Goal: Information Seeking & Learning: Learn about a topic

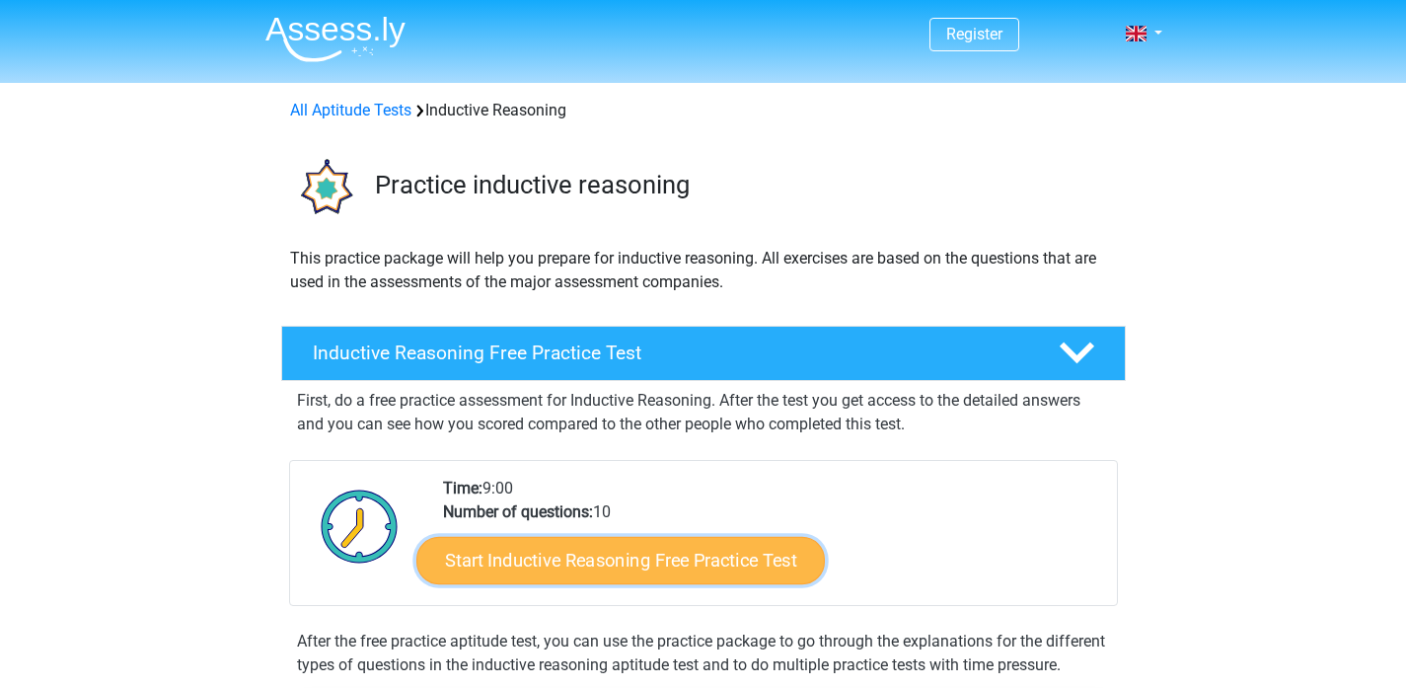
click at [683, 568] on link "Start Inductive Reasoning Free Practice Test" at bounding box center [620, 559] width 409 height 47
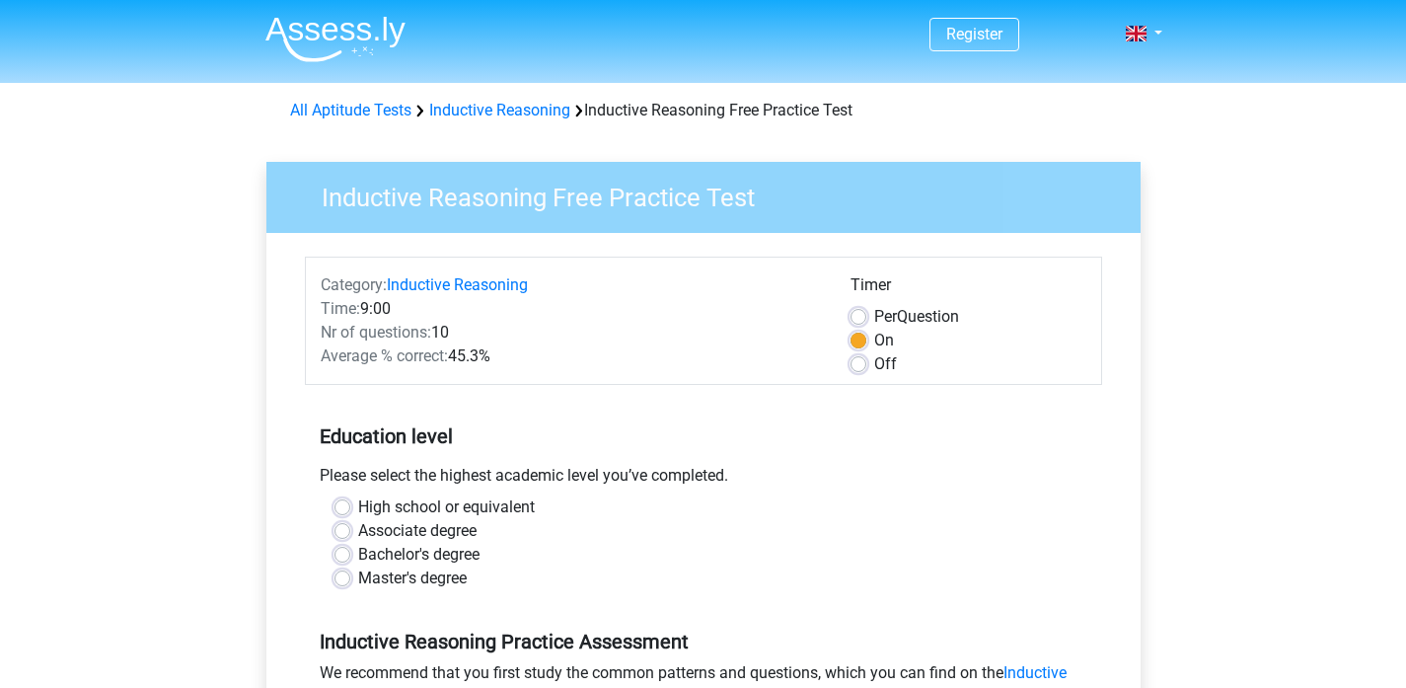
click at [358, 575] on label "Master's degree" at bounding box center [412, 578] width 109 height 24
click at [341, 575] on input "Master's degree" at bounding box center [343, 576] width 16 height 20
radio input "true"
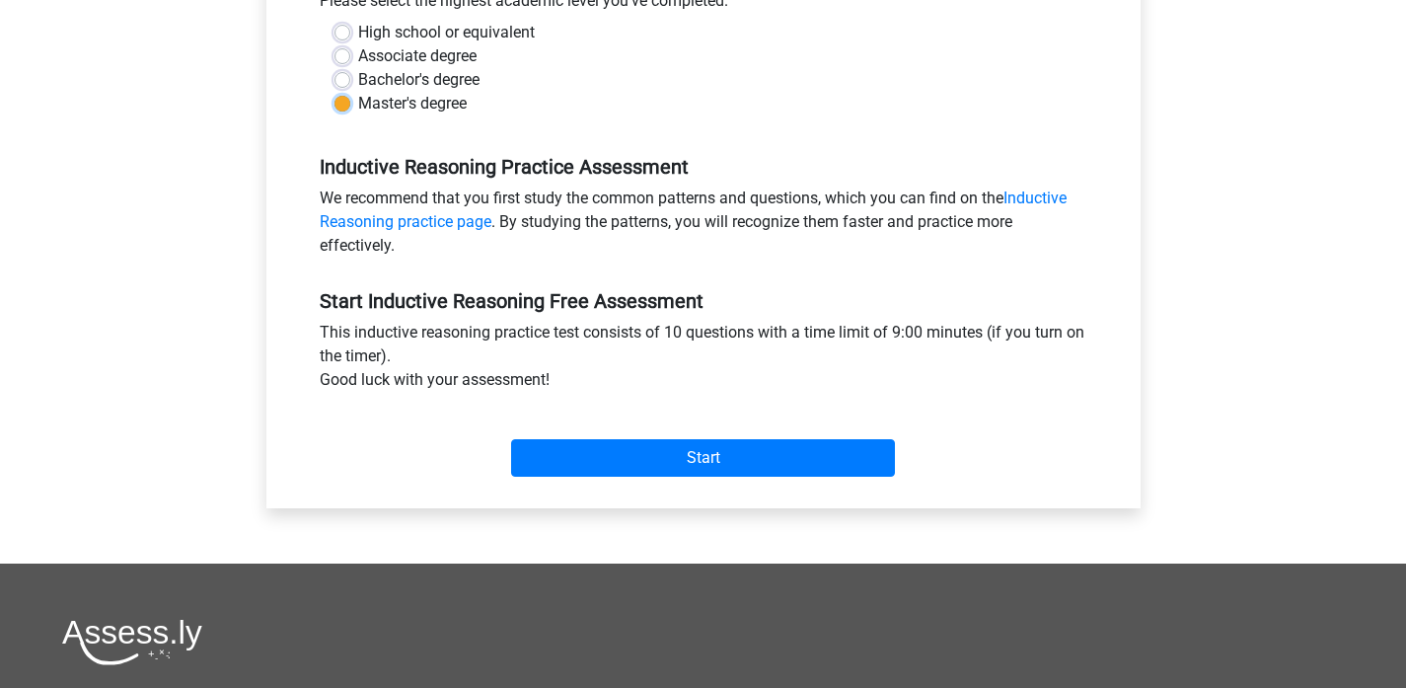
scroll to position [493, 0]
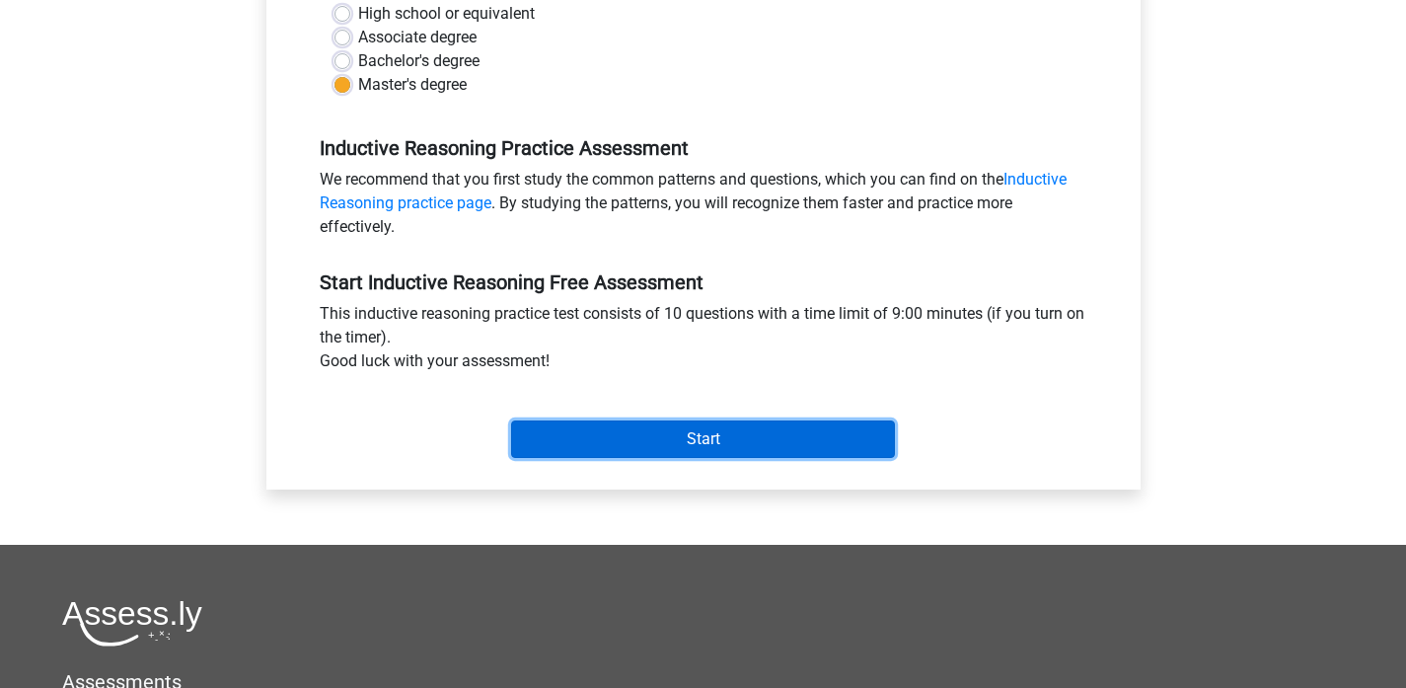
click at [786, 443] on input "Start" at bounding box center [703, 439] width 384 height 38
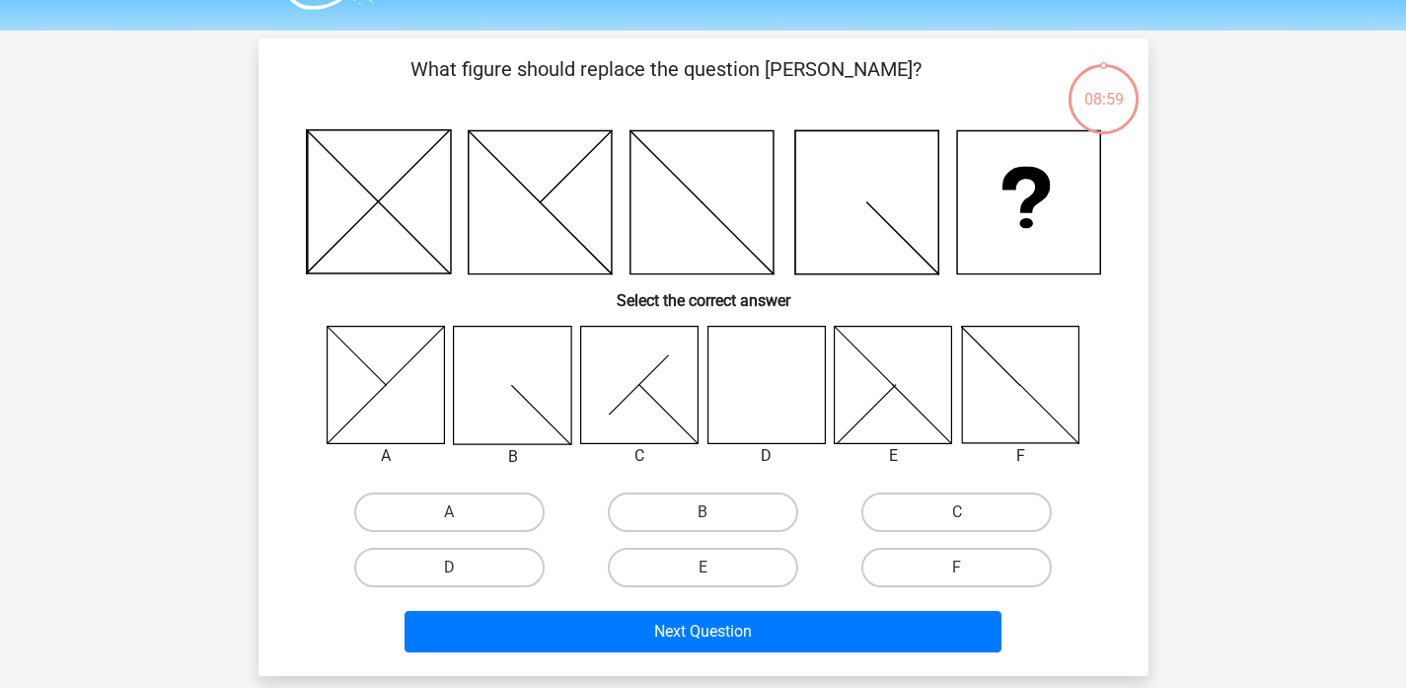
scroll to position [74, 0]
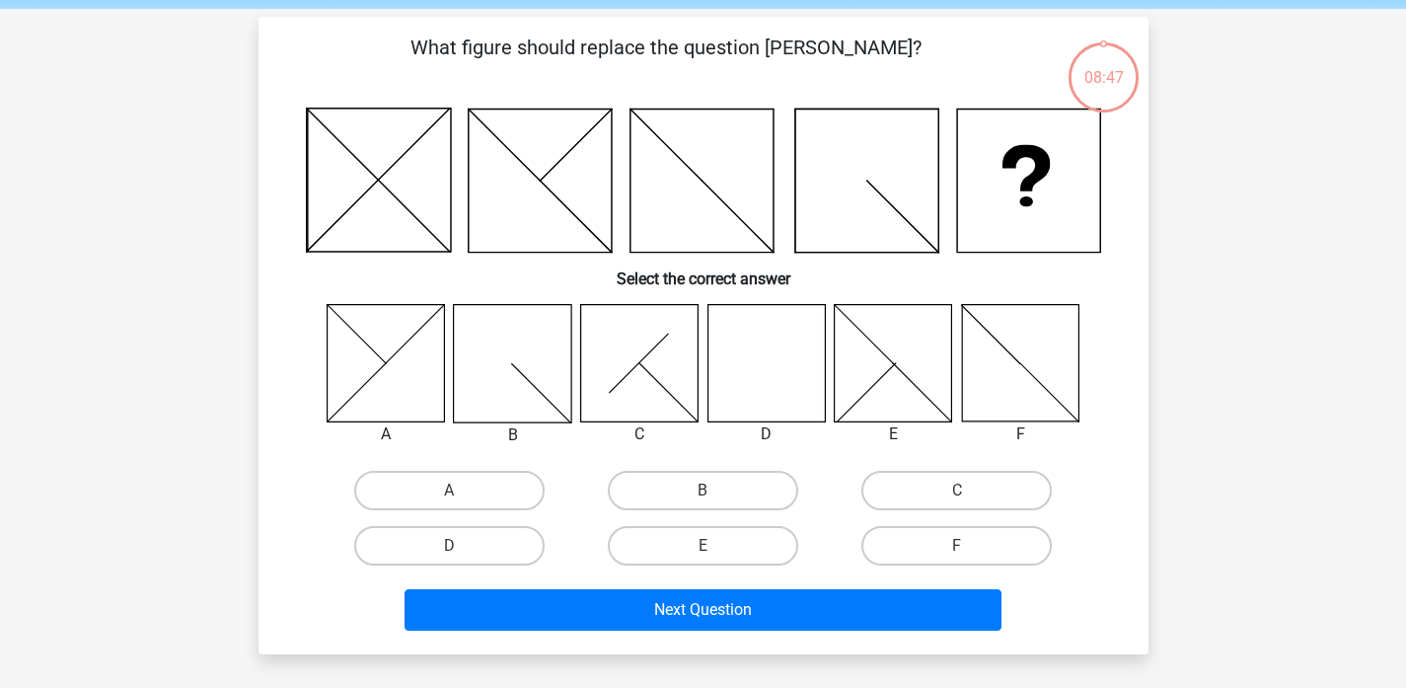
click at [755, 398] on icon at bounding box center [766, 362] width 117 height 117
click at [483, 533] on label "D" at bounding box center [449, 545] width 190 height 39
click at [462, 546] on input "D" at bounding box center [455, 552] width 13 height 13
radio input "true"
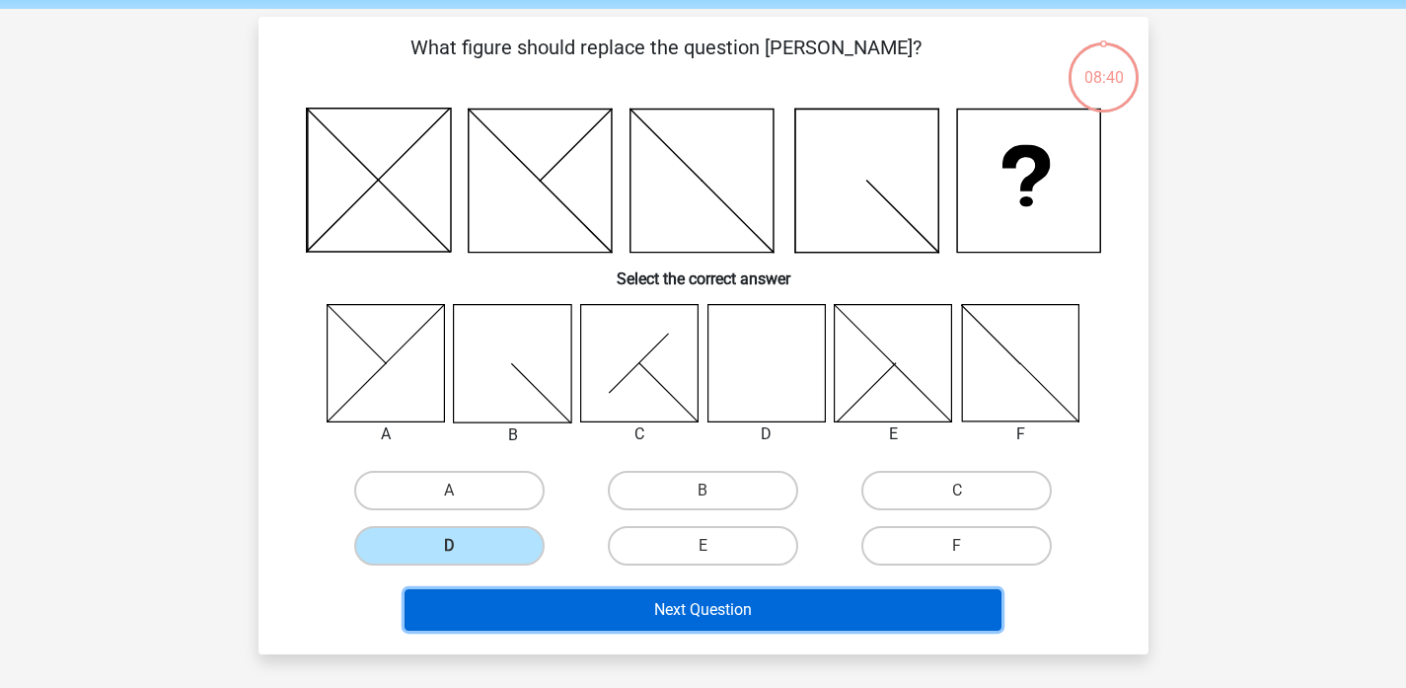
click at [697, 611] on button "Next Question" at bounding box center [703, 609] width 597 height 41
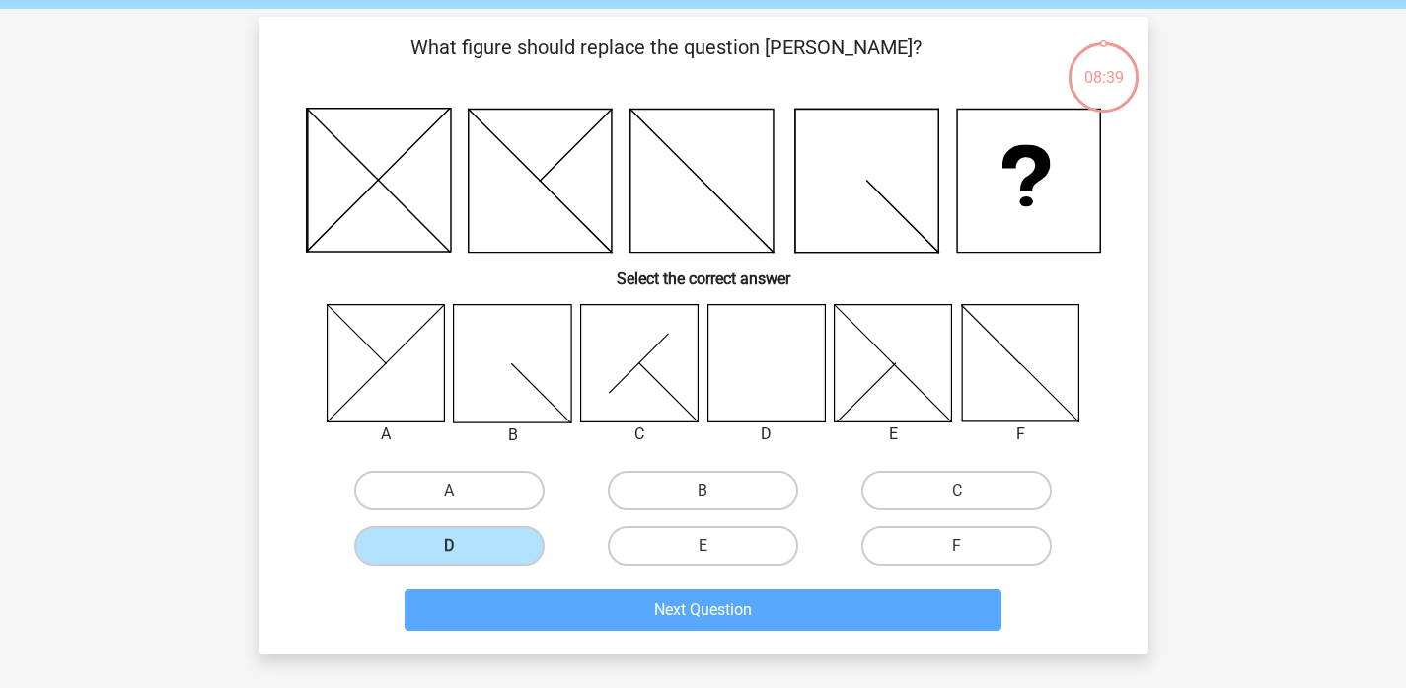
scroll to position [91, 0]
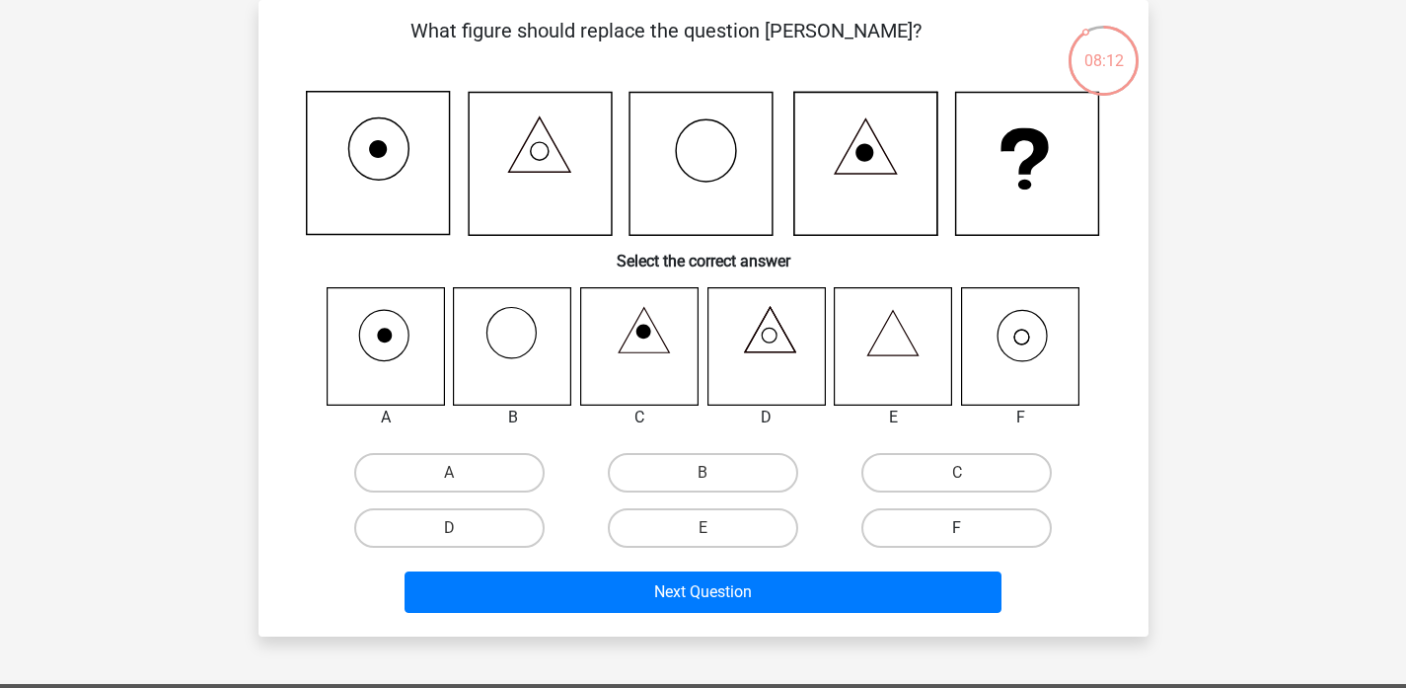
click at [980, 533] on label "F" at bounding box center [957, 527] width 190 height 39
click at [970, 533] on input "F" at bounding box center [963, 534] width 13 height 13
radio input "true"
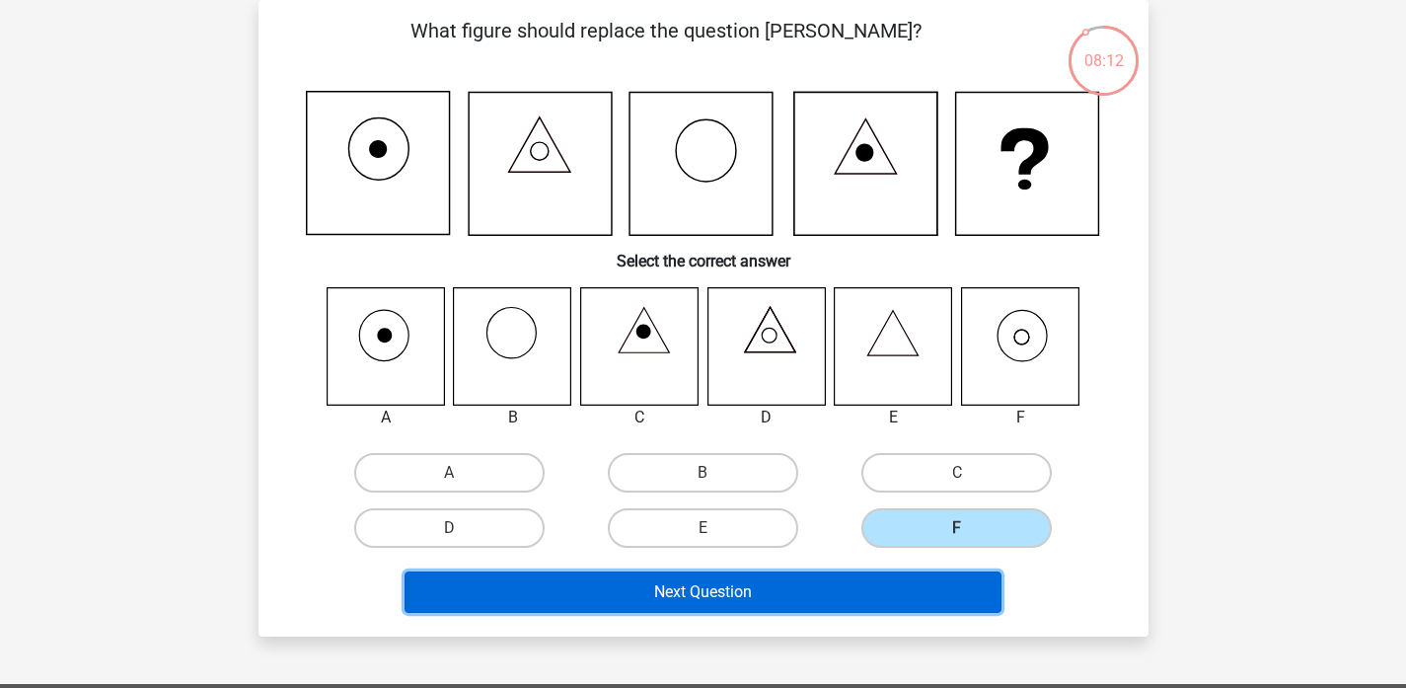
click at [910, 579] on button "Next Question" at bounding box center [703, 591] width 597 height 41
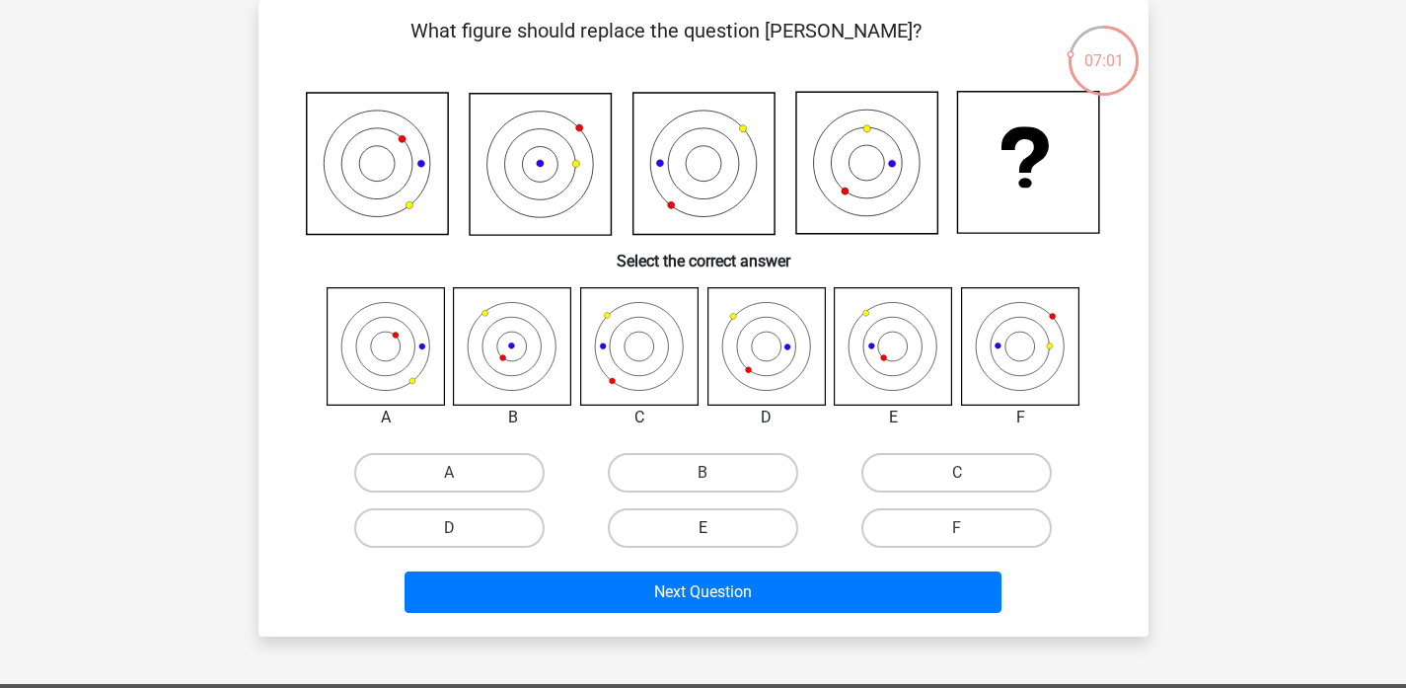
click at [702, 532] on label "E" at bounding box center [703, 527] width 190 height 39
click at [703, 532] on input "E" at bounding box center [709, 534] width 13 height 13
radio input "true"
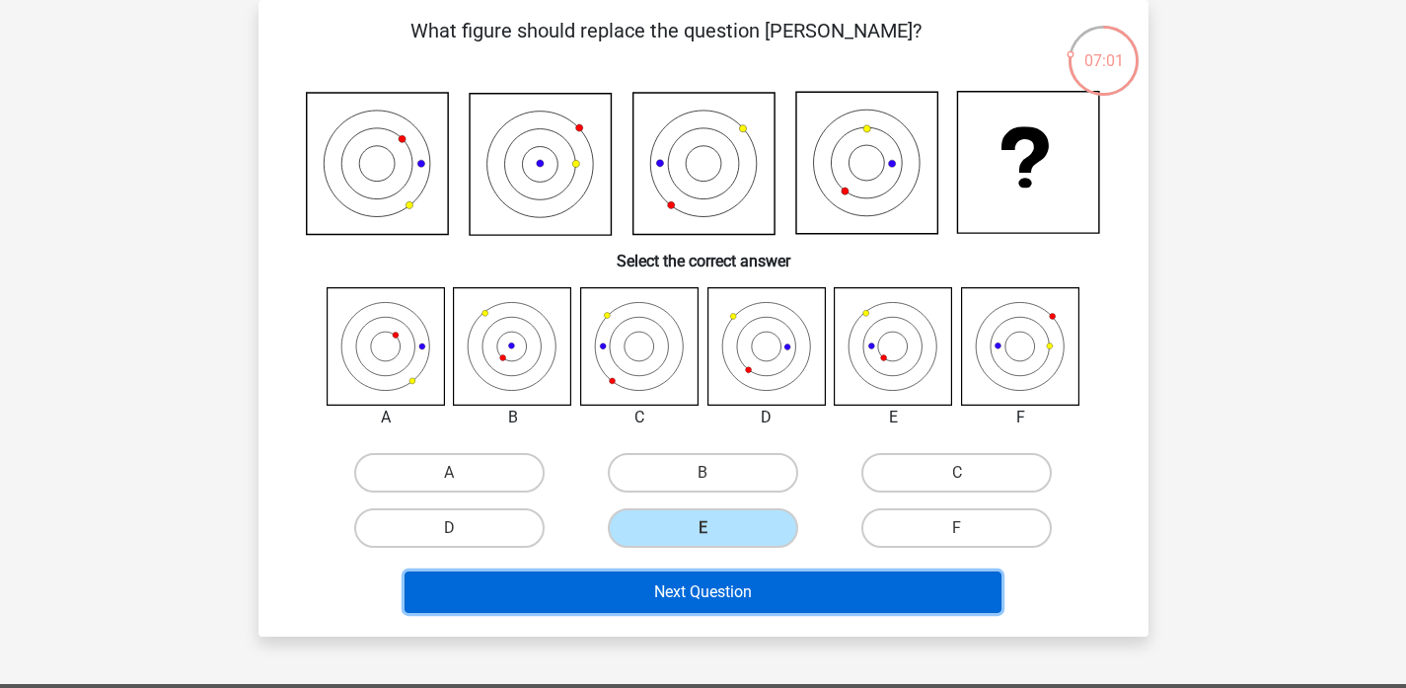
click at [713, 597] on button "Next Question" at bounding box center [703, 591] width 597 height 41
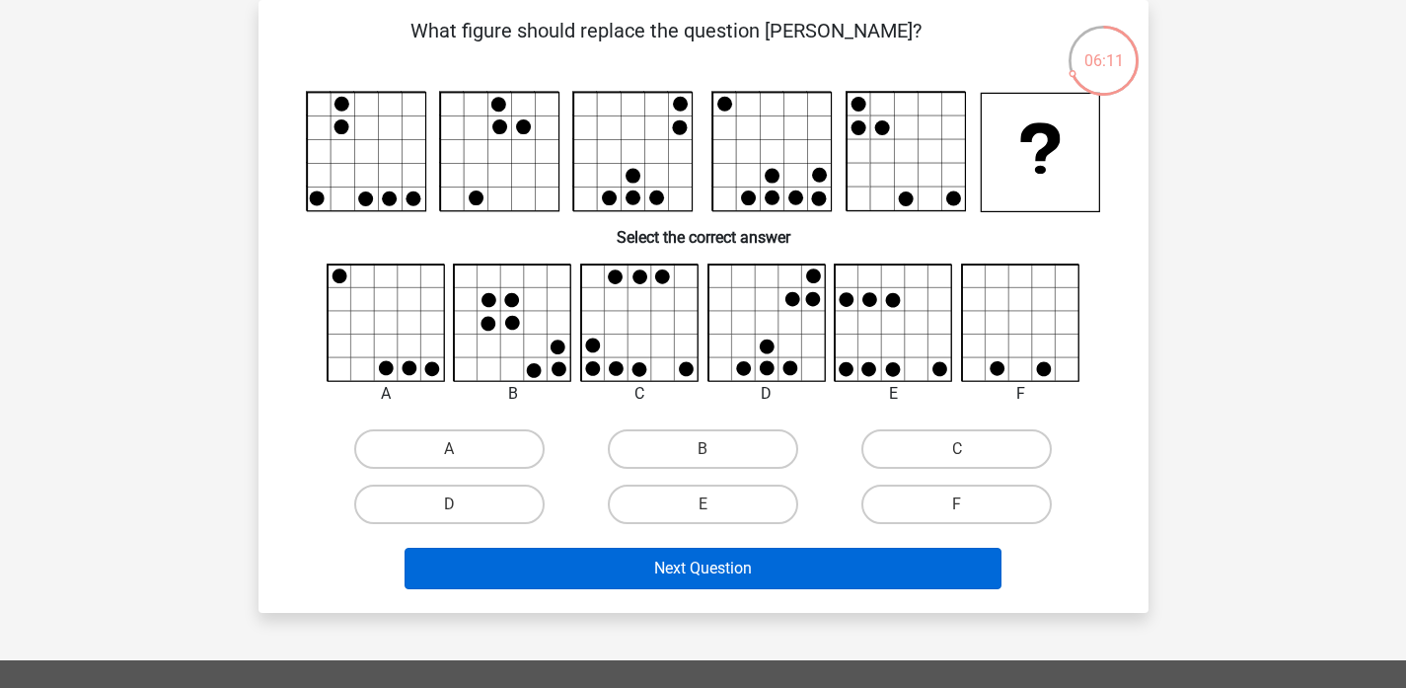
click at [694, 548] on div "Next Question" at bounding box center [703, 564] width 827 height 65
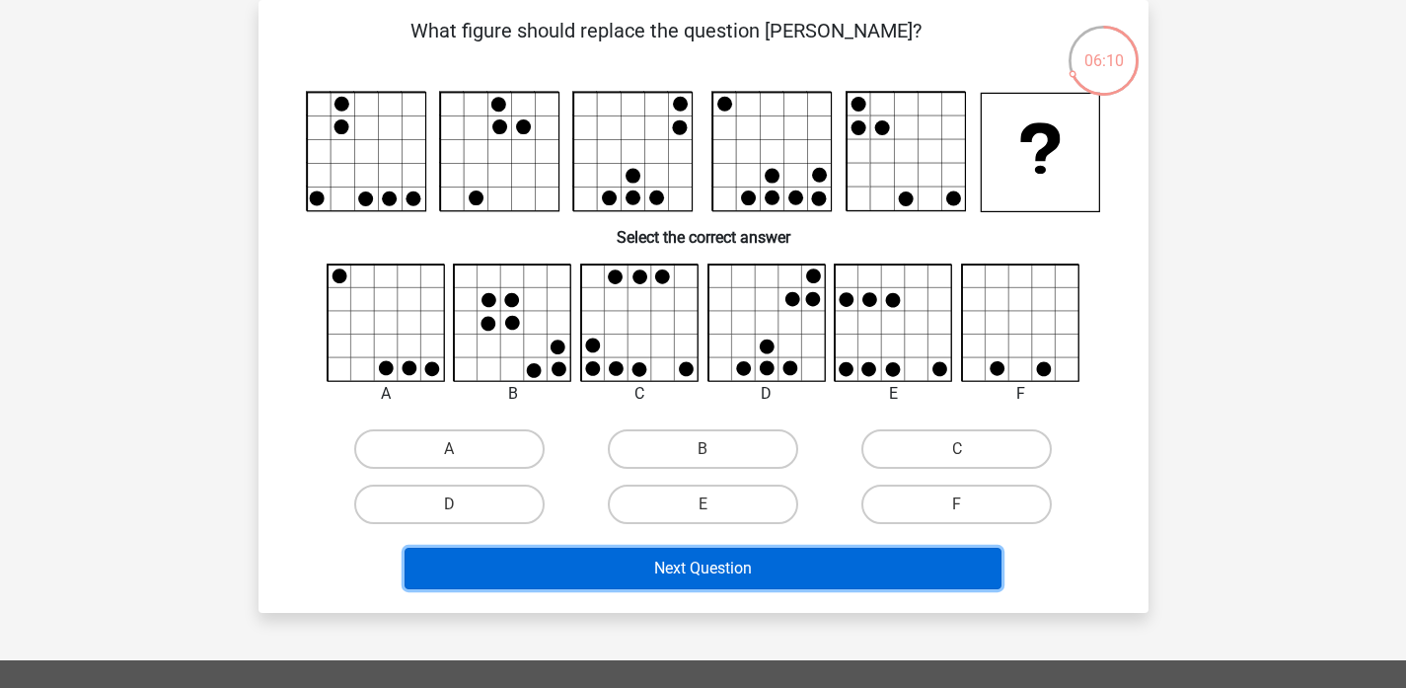
click at [694, 556] on button "Next Question" at bounding box center [703, 568] width 597 height 41
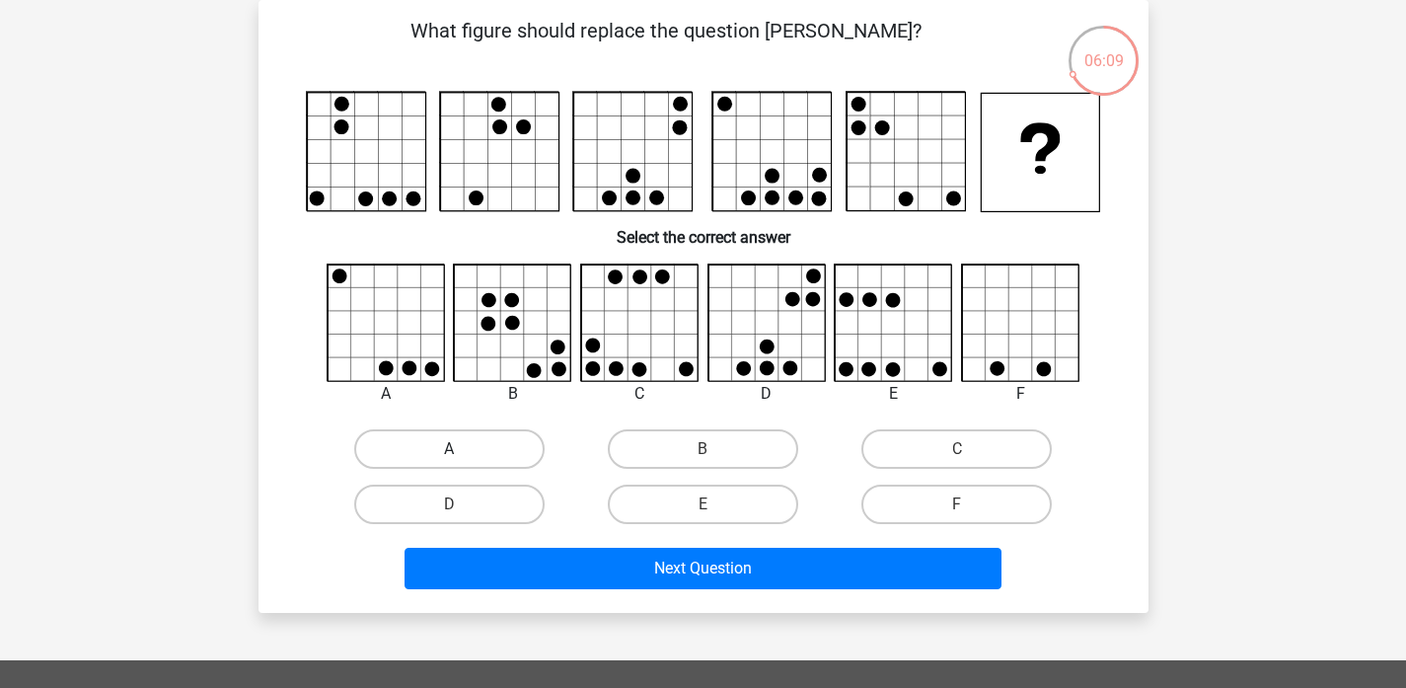
click at [492, 450] on label "A" at bounding box center [449, 448] width 190 height 39
click at [462, 450] on input "A" at bounding box center [455, 455] width 13 height 13
radio input "true"
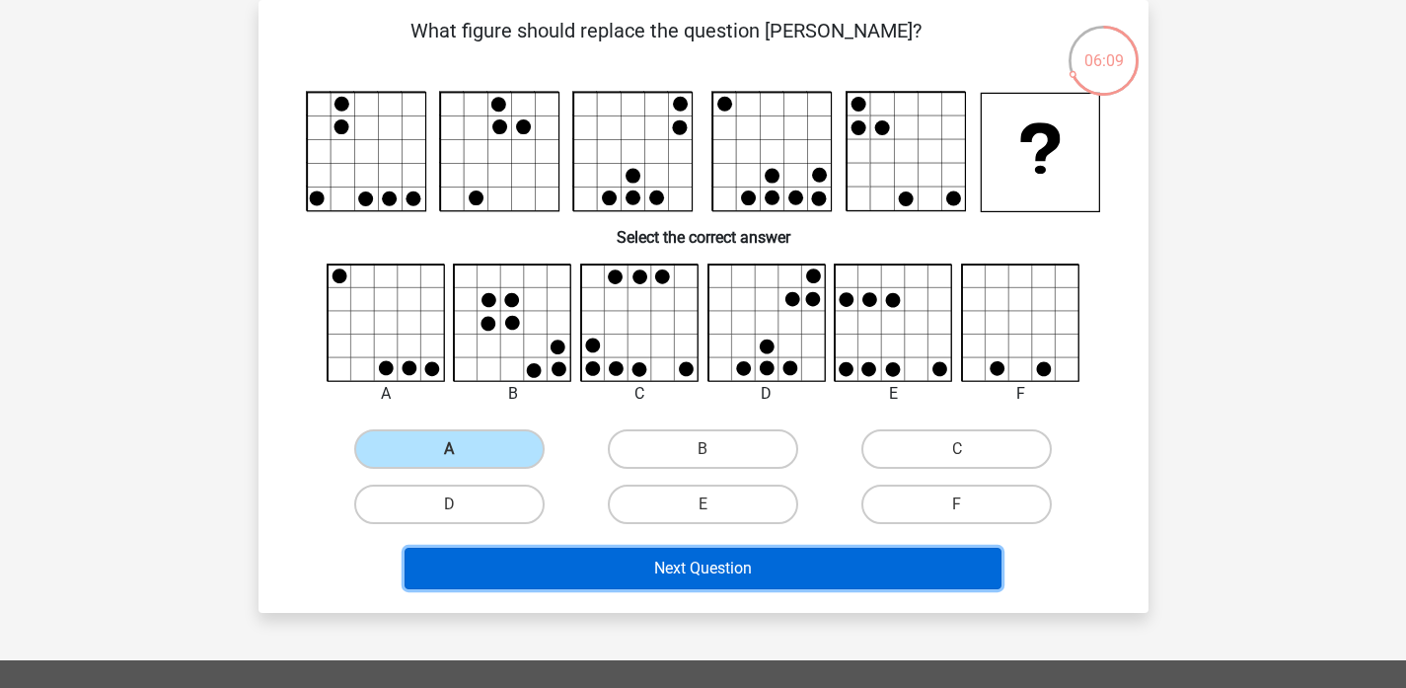
click at [594, 571] on button "Next Question" at bounding box center [703, 568] width 597 height 41
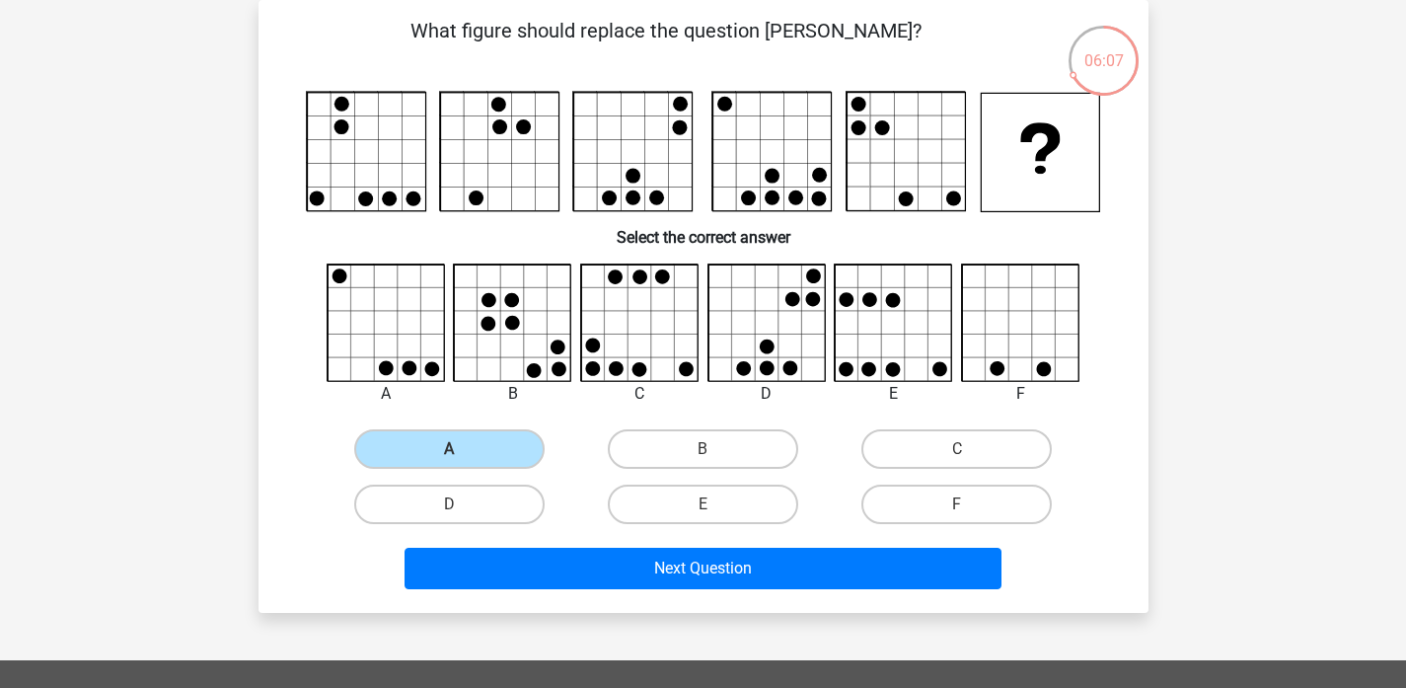
click at [479, 470] on div "A" at bounding box center [450, 448] width 254 height 55
click at [485, 457] on label "A" at bounding box center [449, 448] width 190 height 39
click at [462, 457] on input "A" at bounding box center [455, 455] width 13 height 13
click at [688, 442] on label "B" at bounding box center [703, 448] width 190 height 39
click at [703, 449] on input "B" at bounding box center [709, 455] width 13 height 13
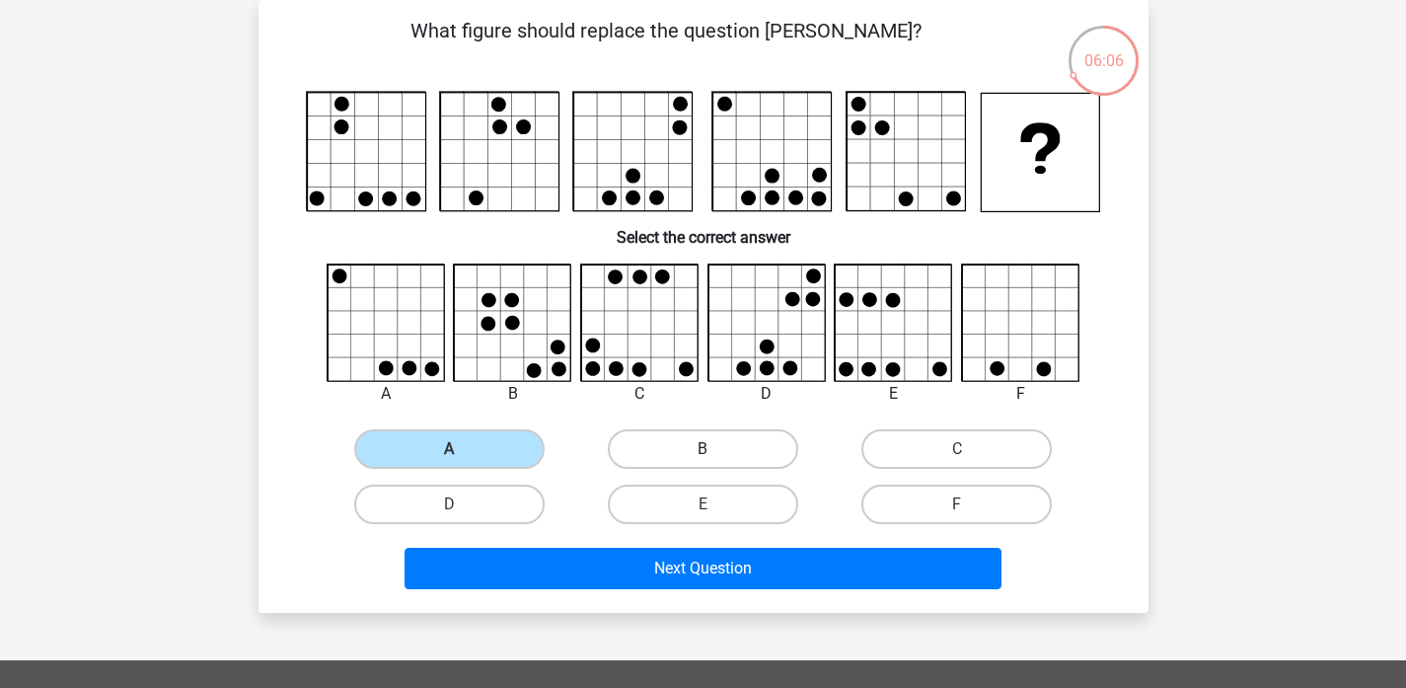
radio input "true"
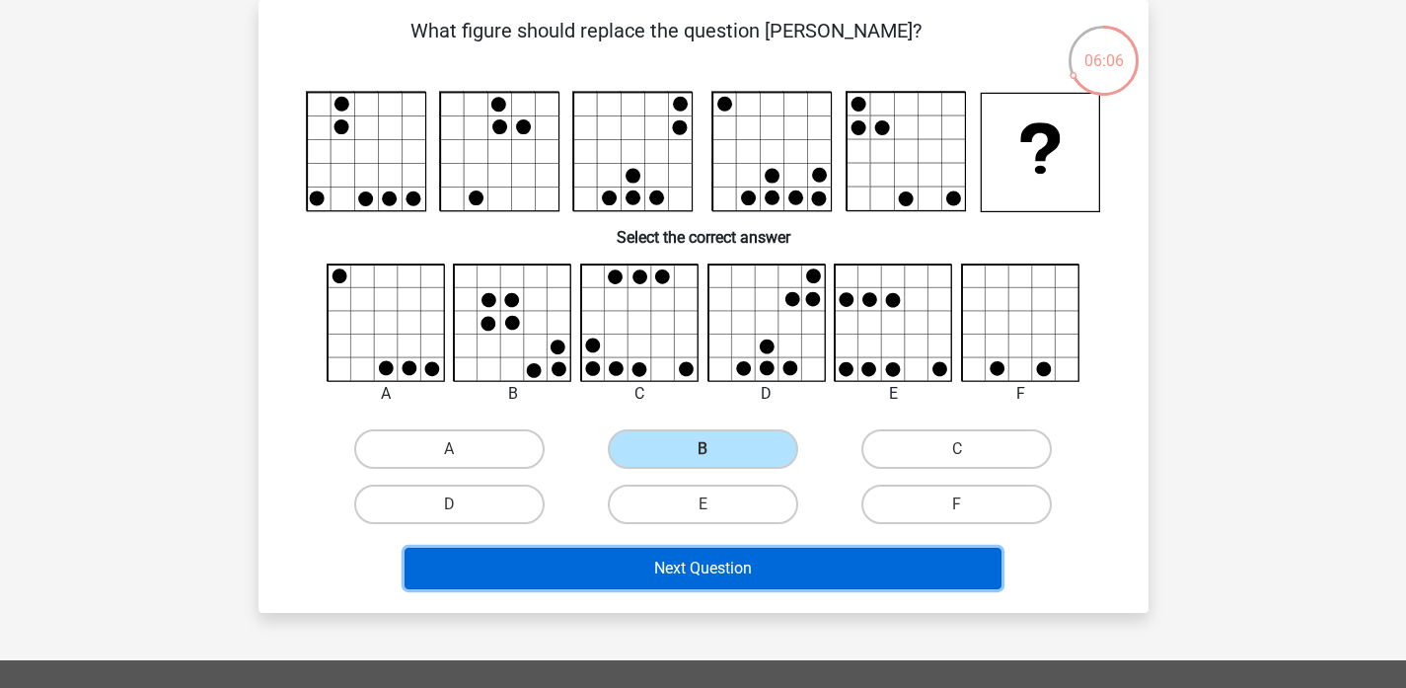
click at [692, 566] on button "Next Question" at bounding box center [703, 568] width 597 height 41
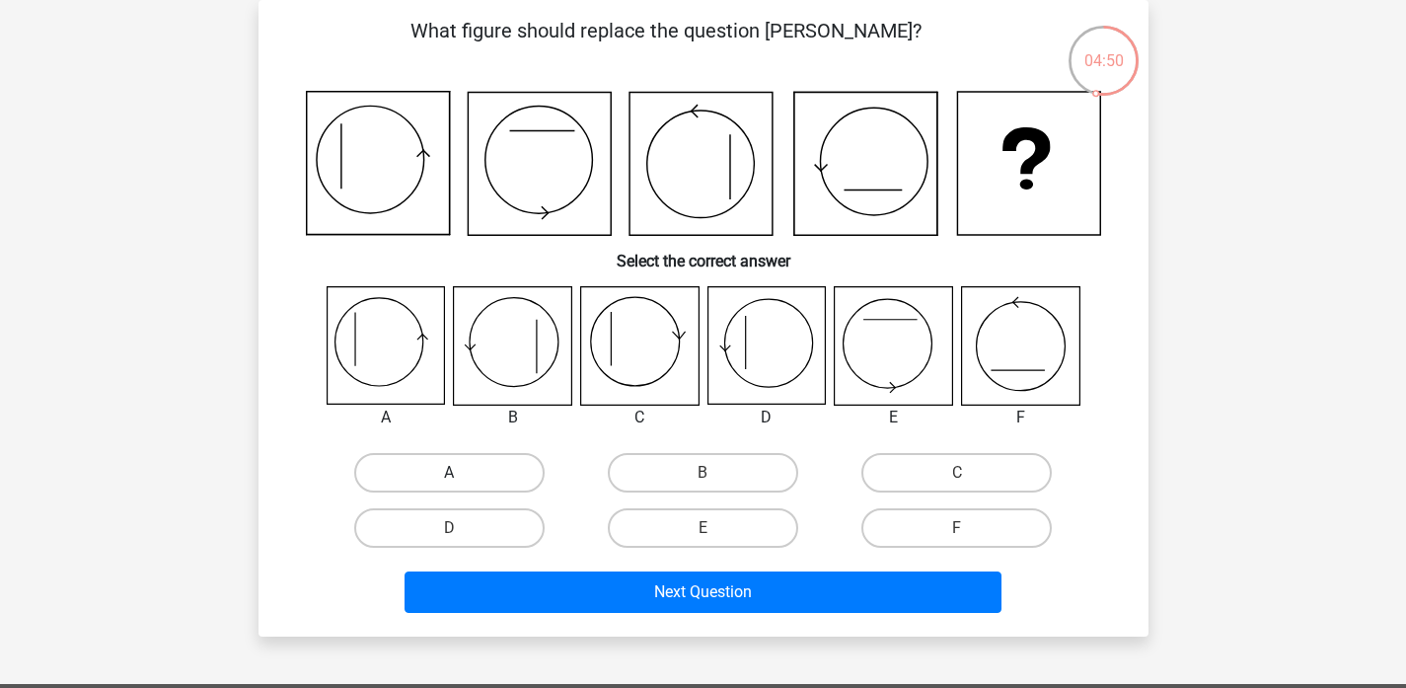
click at [416, 468] on label "A" at bounding box center [449, 472] width 190 height 39
click at [449, 473] on input "A" at bounding box center [455, 479] width 13 height 13
radio input "true"
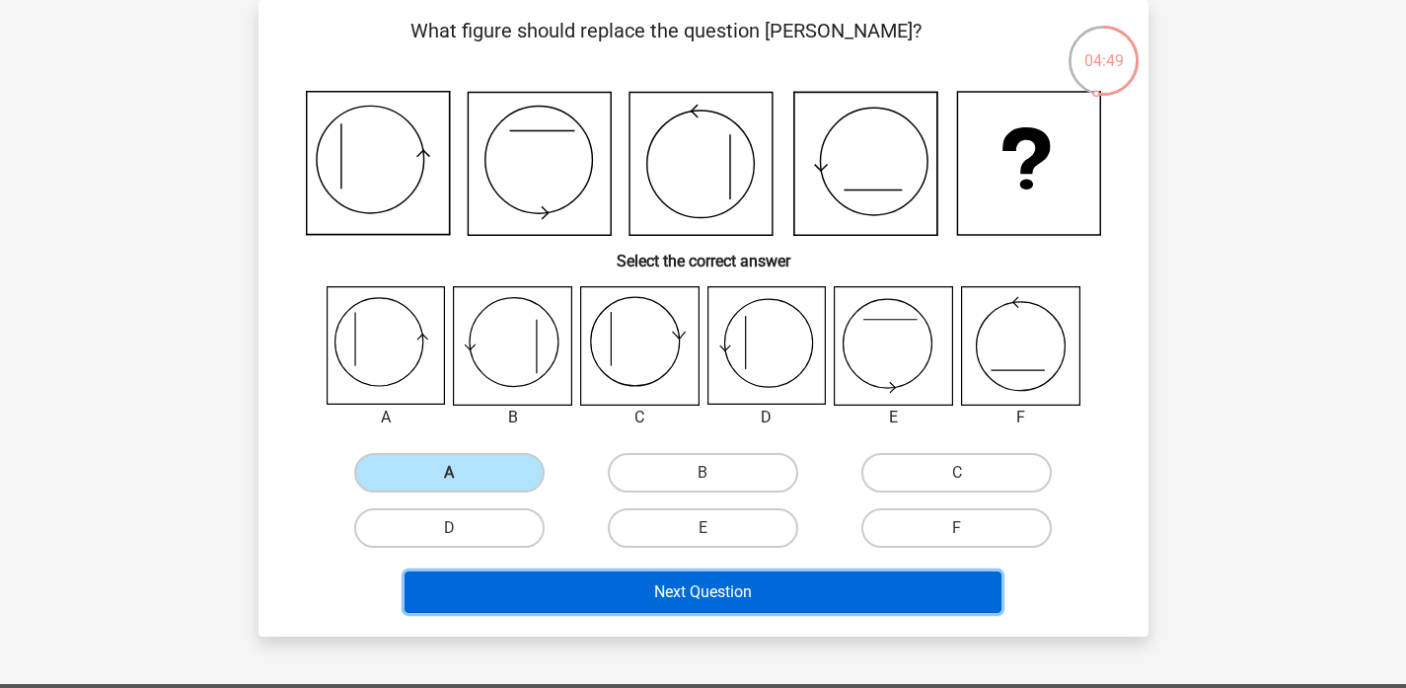
click at [669, 593] on button "Next Question" at bounding box center [703, 591] width 597 height 41
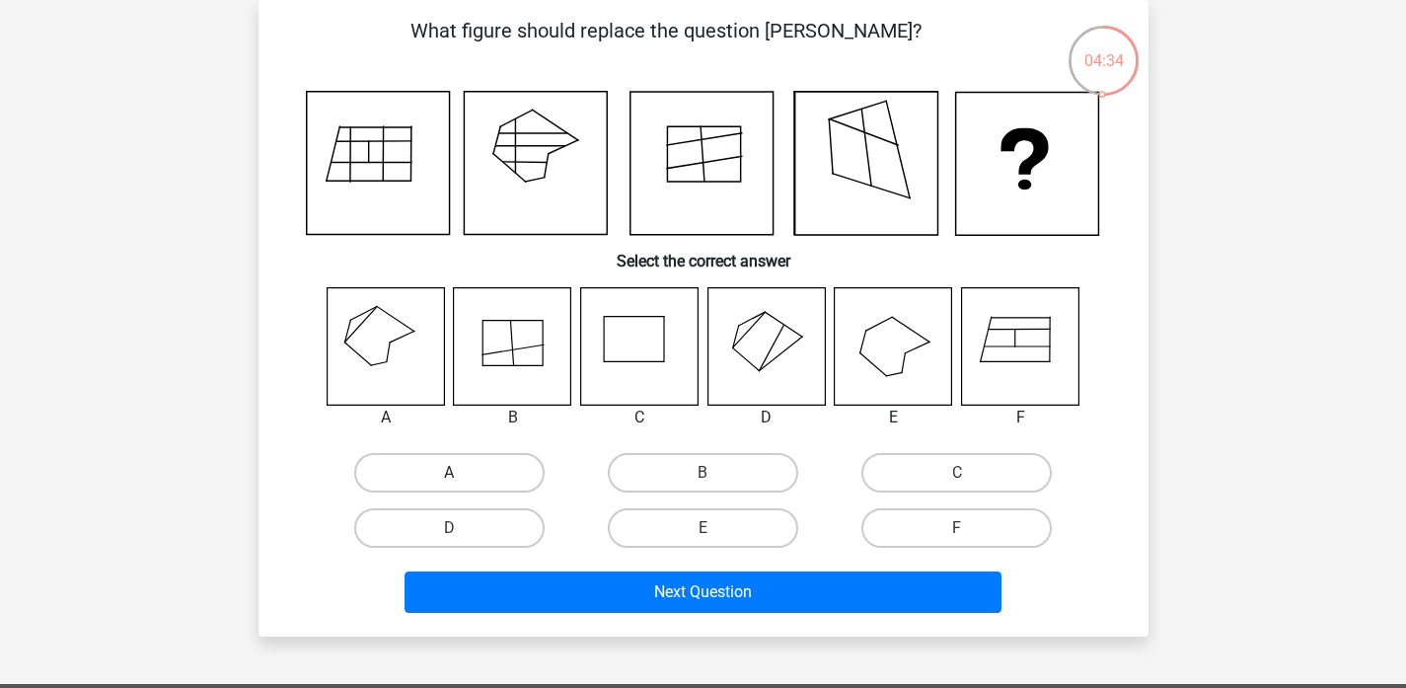
click at [430, 472] on label "A" at bounding box center [449, 472] width 190 height 39
click at [449, 473] on input "A" at bounding box center [455, 479] width 13 height 13
radio input "true"
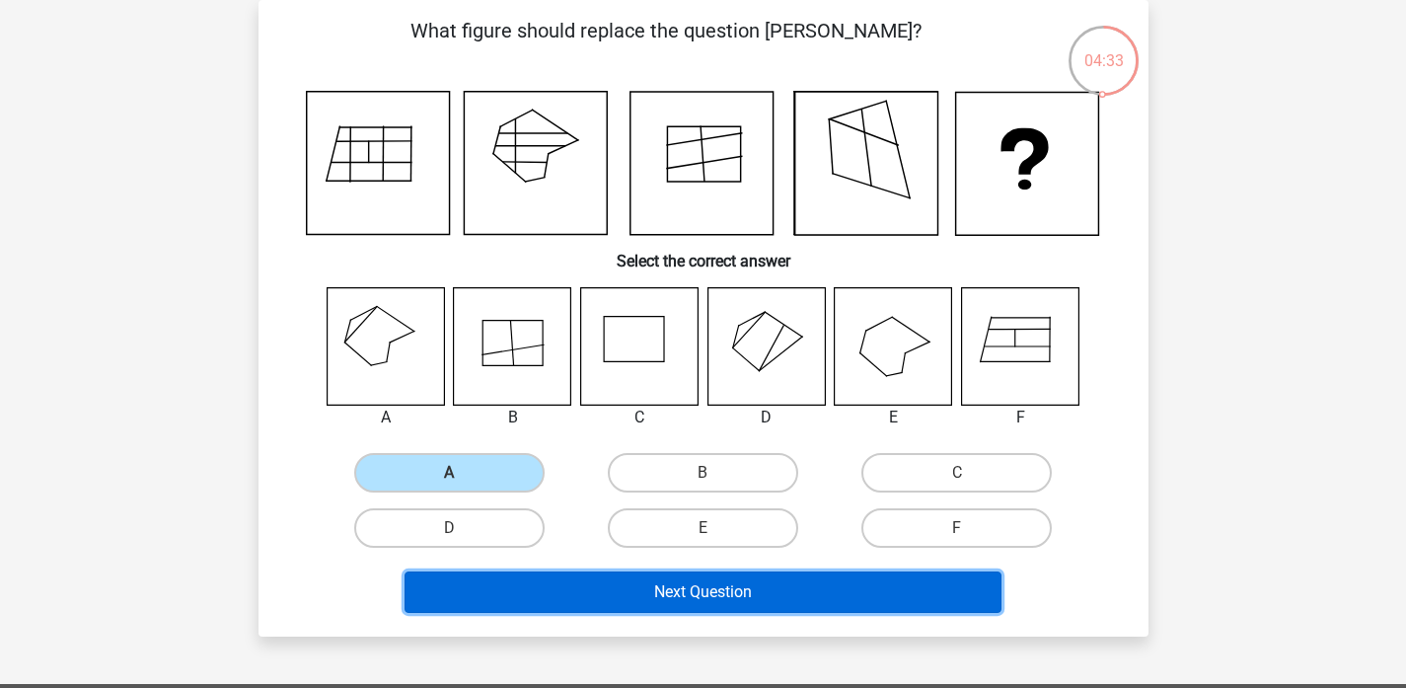
click at [745, 596] on button "Next Question" at bounding box center [703, 591] width 597 height 41
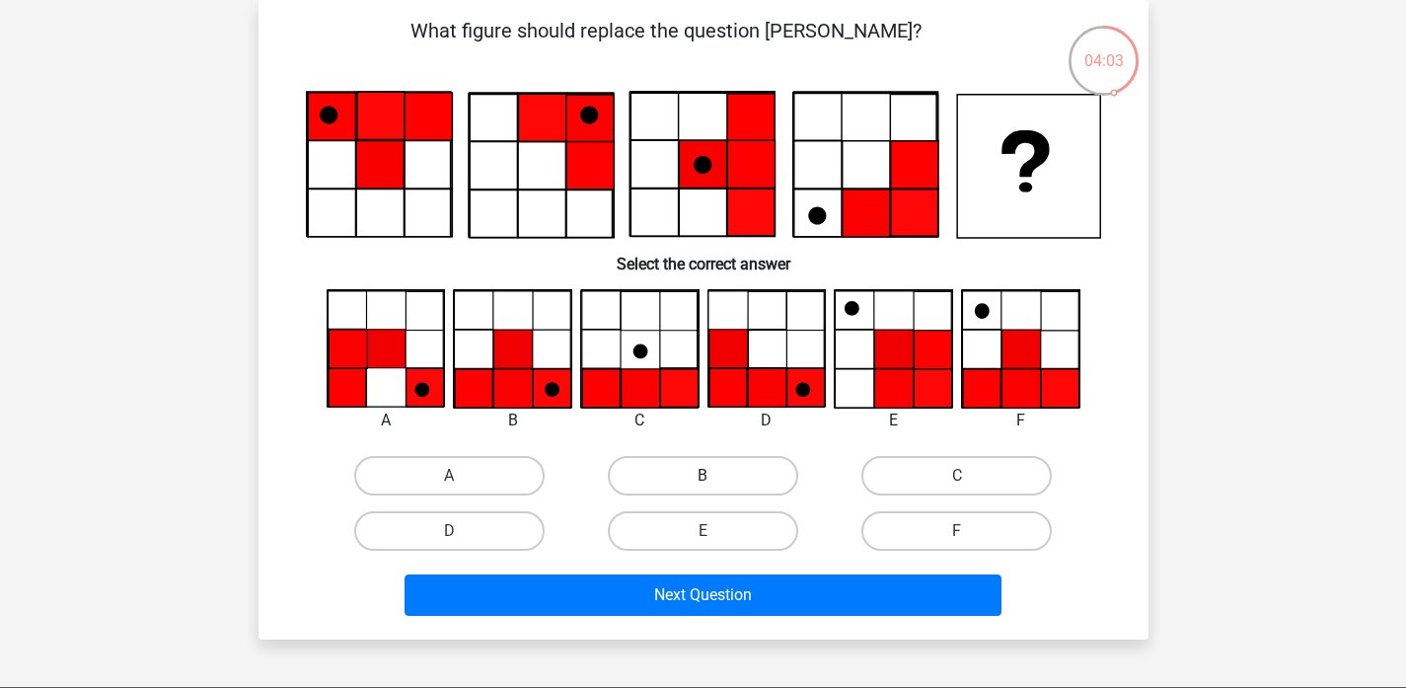
click at [688, 485] on label "B" at bounding box center [703, 475] width 190 height 39
click at [703, 485] on input "B" at bounding box center [709, 482] width 13 height 13
radio input "true"
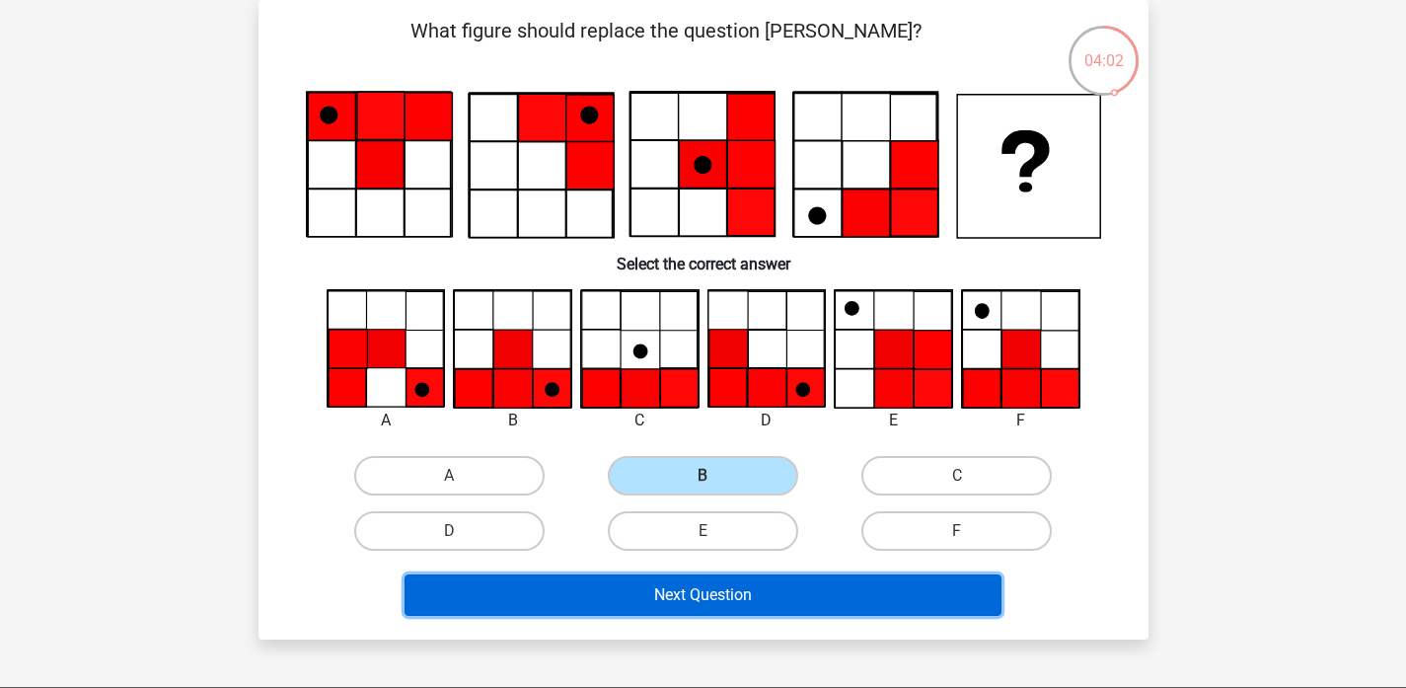
click at [761, 613] on button "Next Question" at bounding box center [703, 594] width 597 height 41
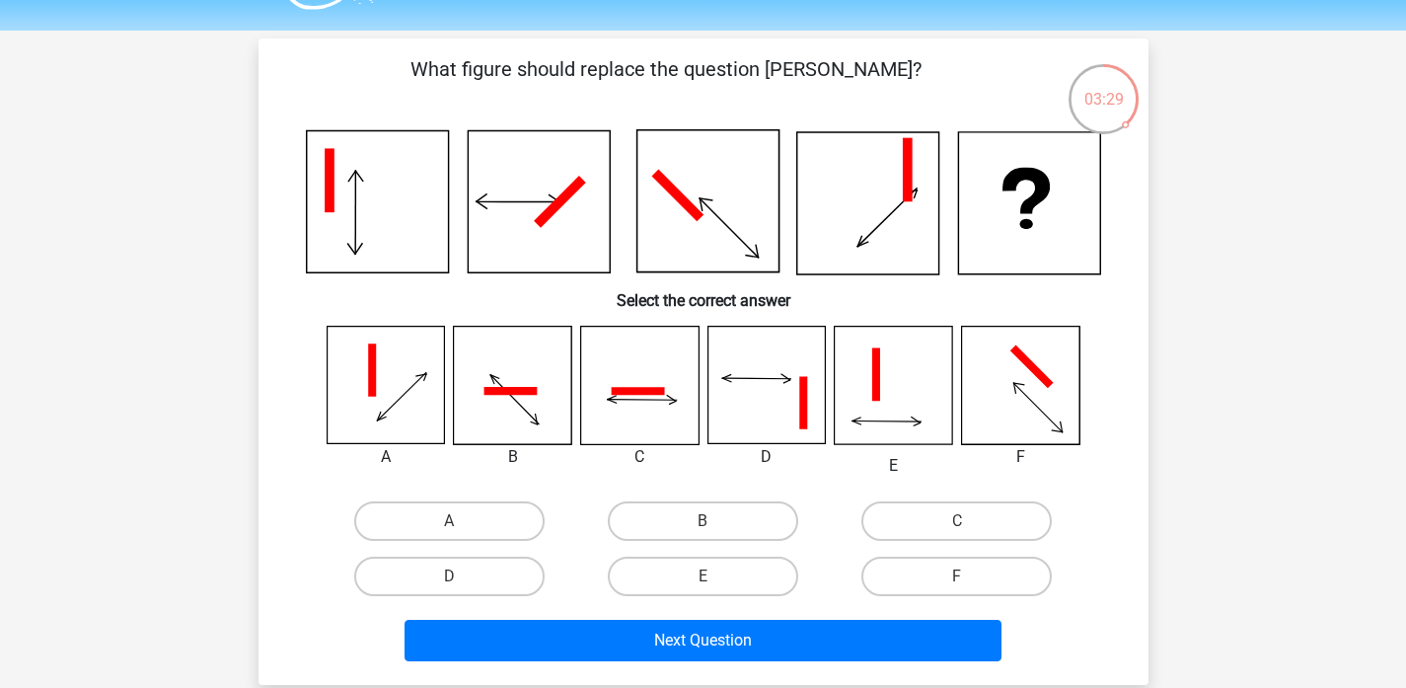
scroll to position [53, 0]
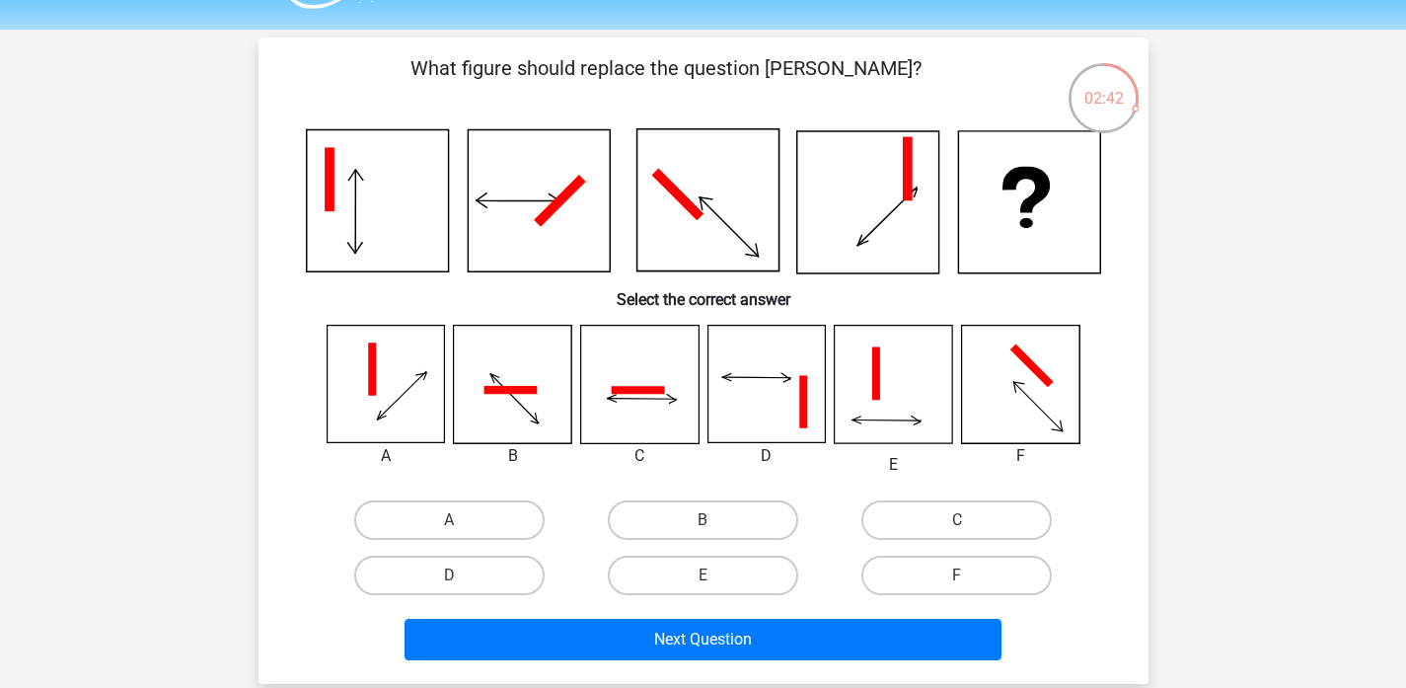
click at [1007, 390] on icon at bounding box center [1019, 384] width 117 height 117
click at [1019, 403] on icon at bounding box center [1019, 384] width 117 height 117
click at [921, 573] on label "F" at bounding box center [957, 575] width 190 height 39
click at [957, 575] on input "F" at bounding box center [963, 581] width 13 height 13
radio input "true"
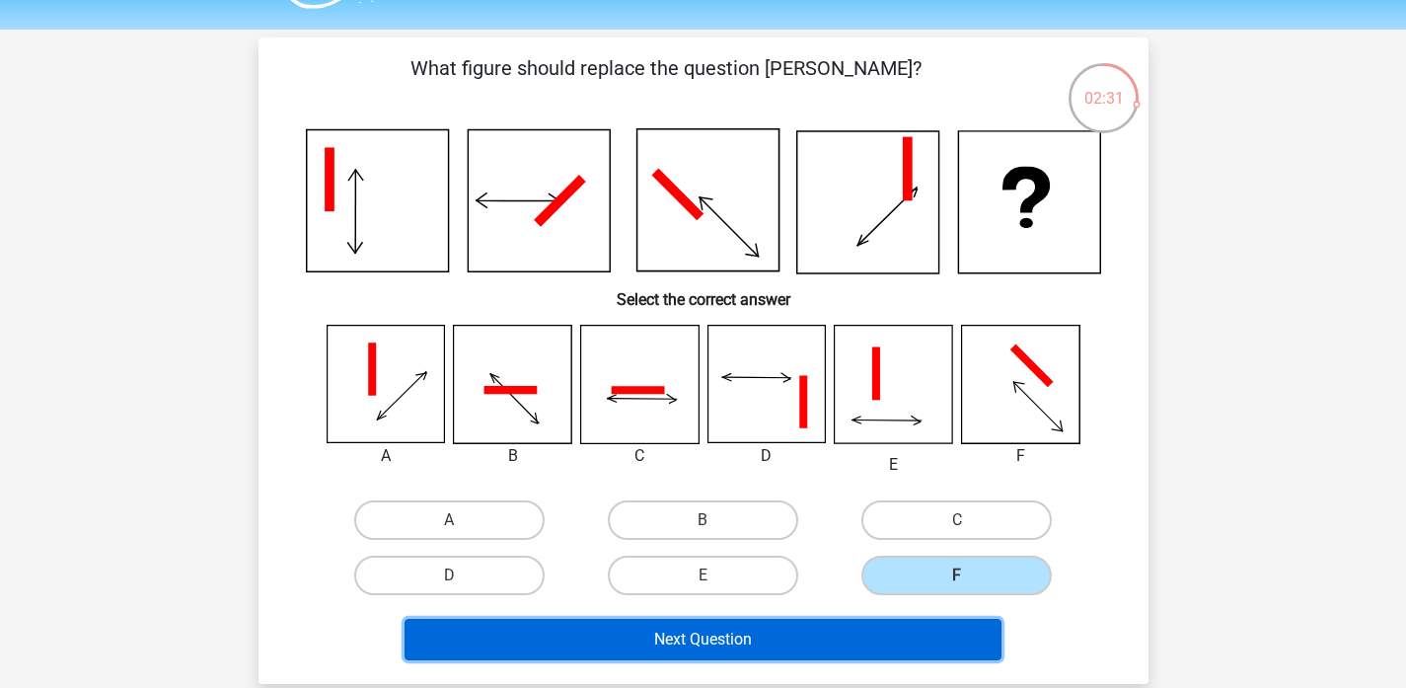
click at [877, 647] on button "Next Question" at bounding box center [703, 639] width 597 height 41
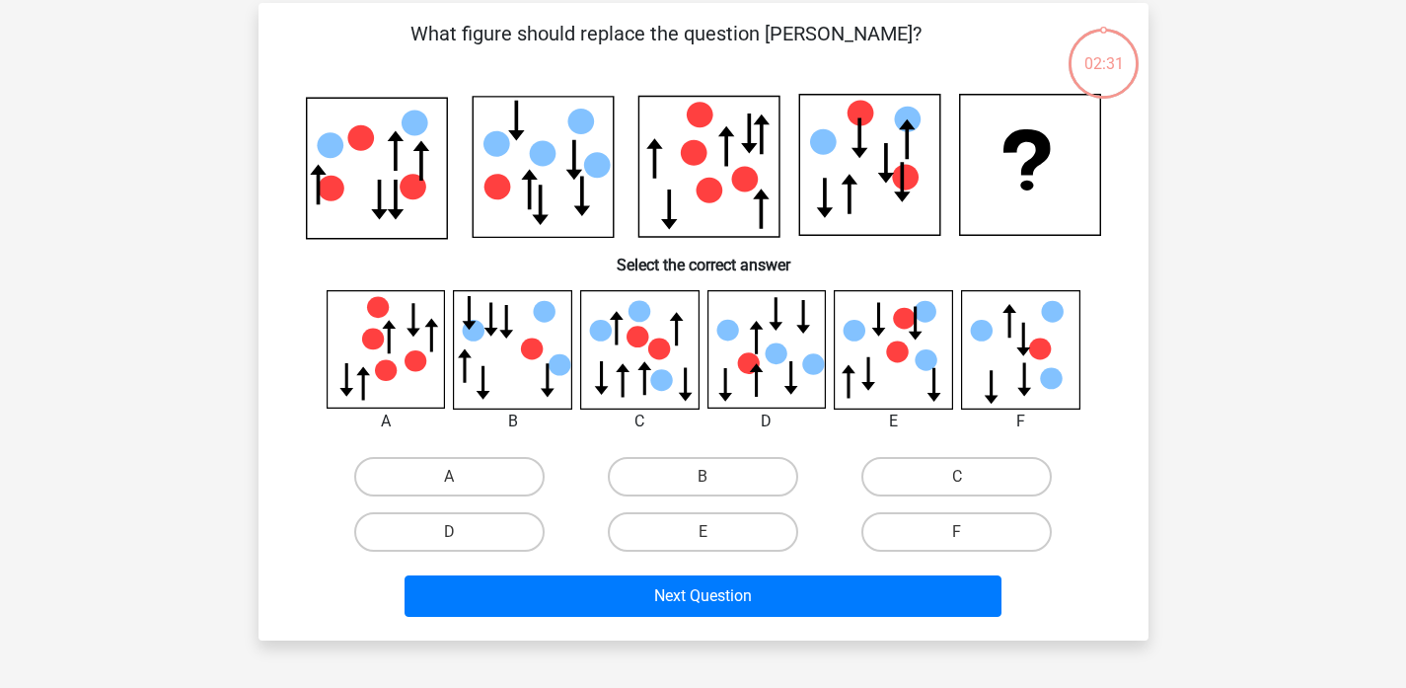
scroll to position [91, 0]
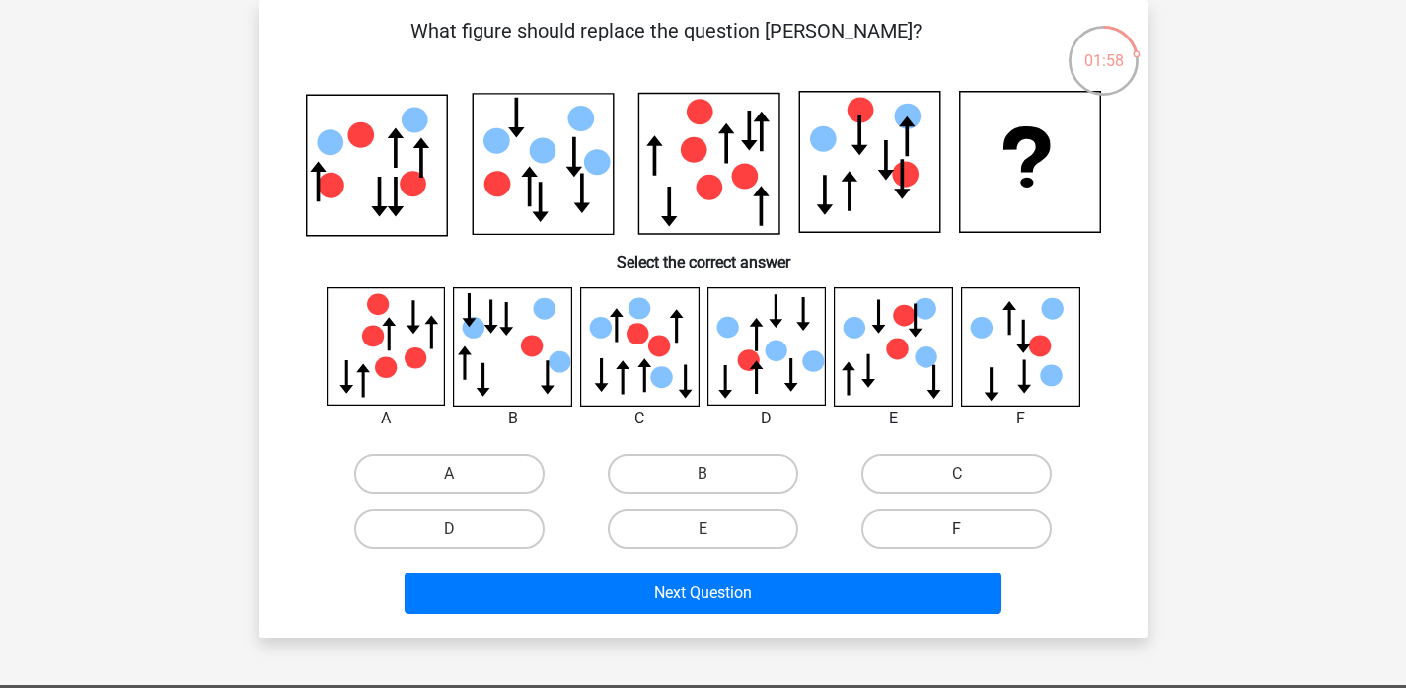
click at [927, 527] on label "F" at bounding box center [957, 528] width 190 height 39
click at [957, 529] on input "F" at bounding box center [963, 535] width 13 height 13
radio input "true"
click at [885, 570] on div "Next Question" at bounding box center [703, 589] width 827 height 65
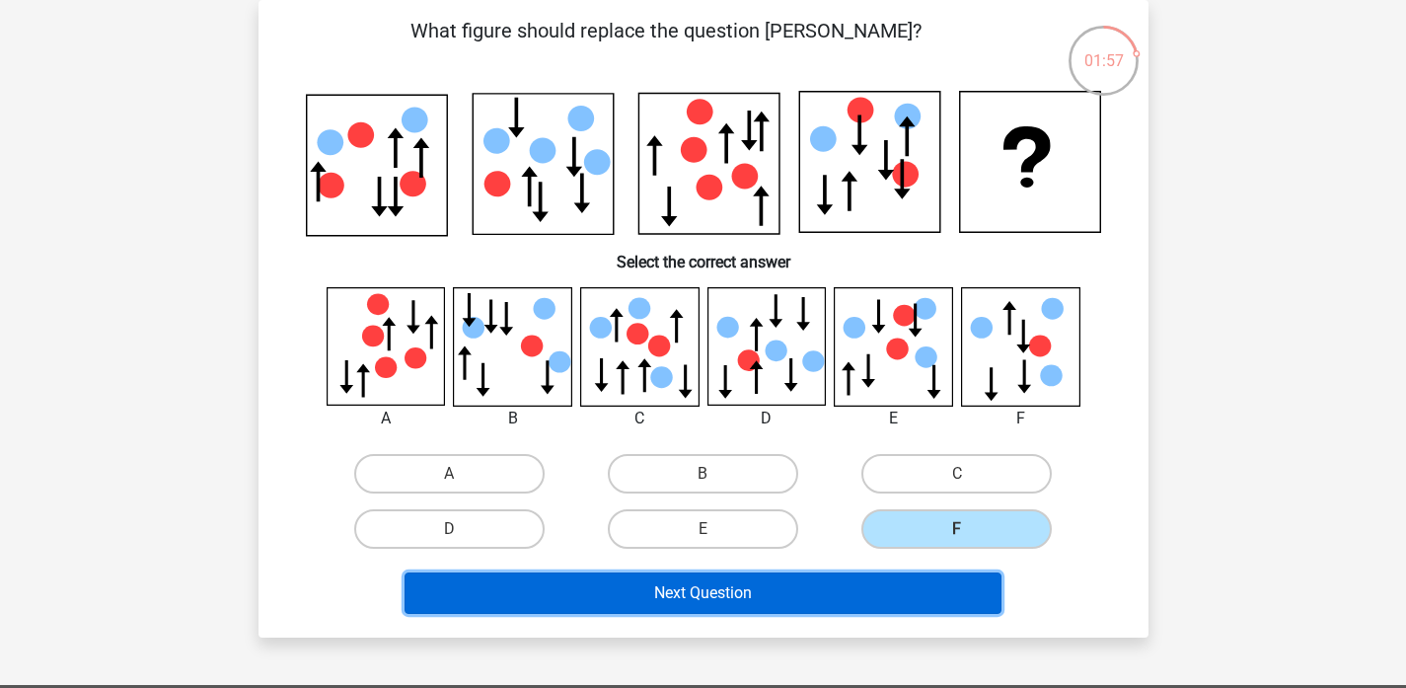
click at [879, 595] on button "Next Question" at bounding box center [703, 592] width 597 height 41
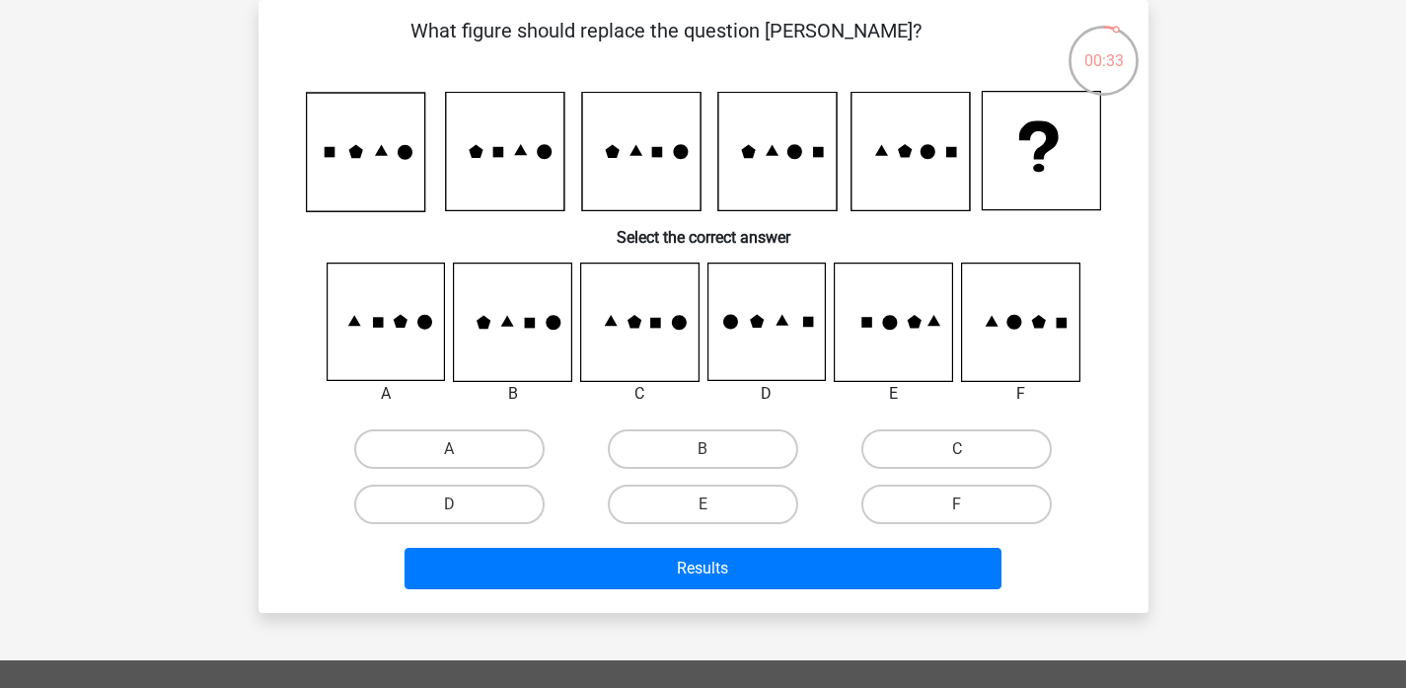
click at [704, 509] on input "E" at bounding box center [709, 510] width 13 height 13
radio input "true"
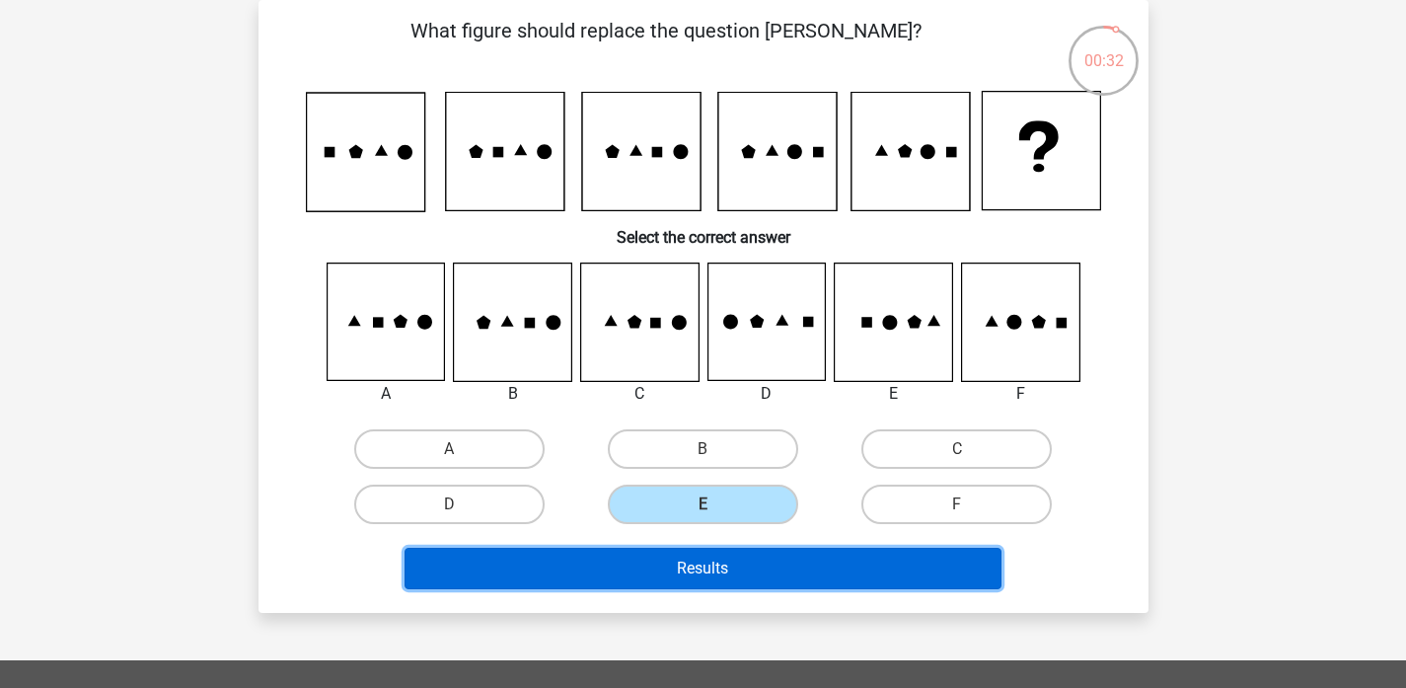
click at [709, 578] on button "Results" at bounding box center [703, 568] width 597 height 41
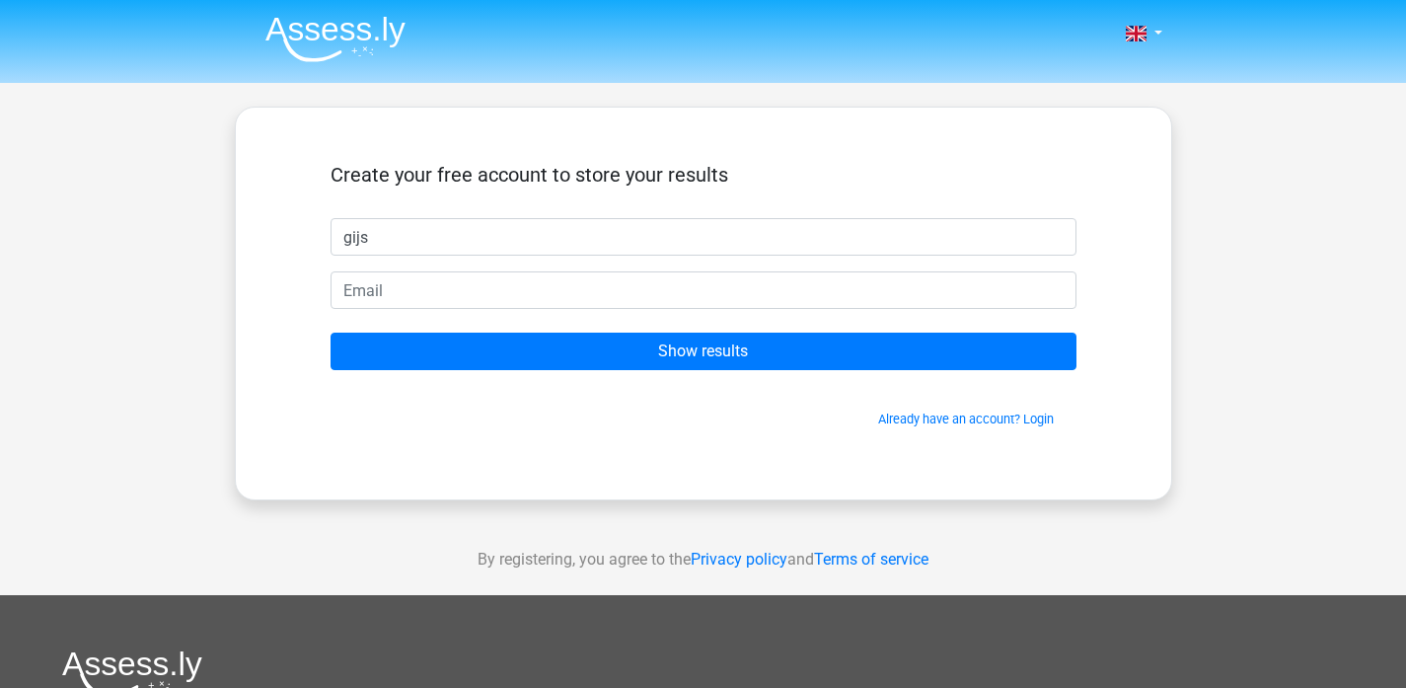
type input "gijs"
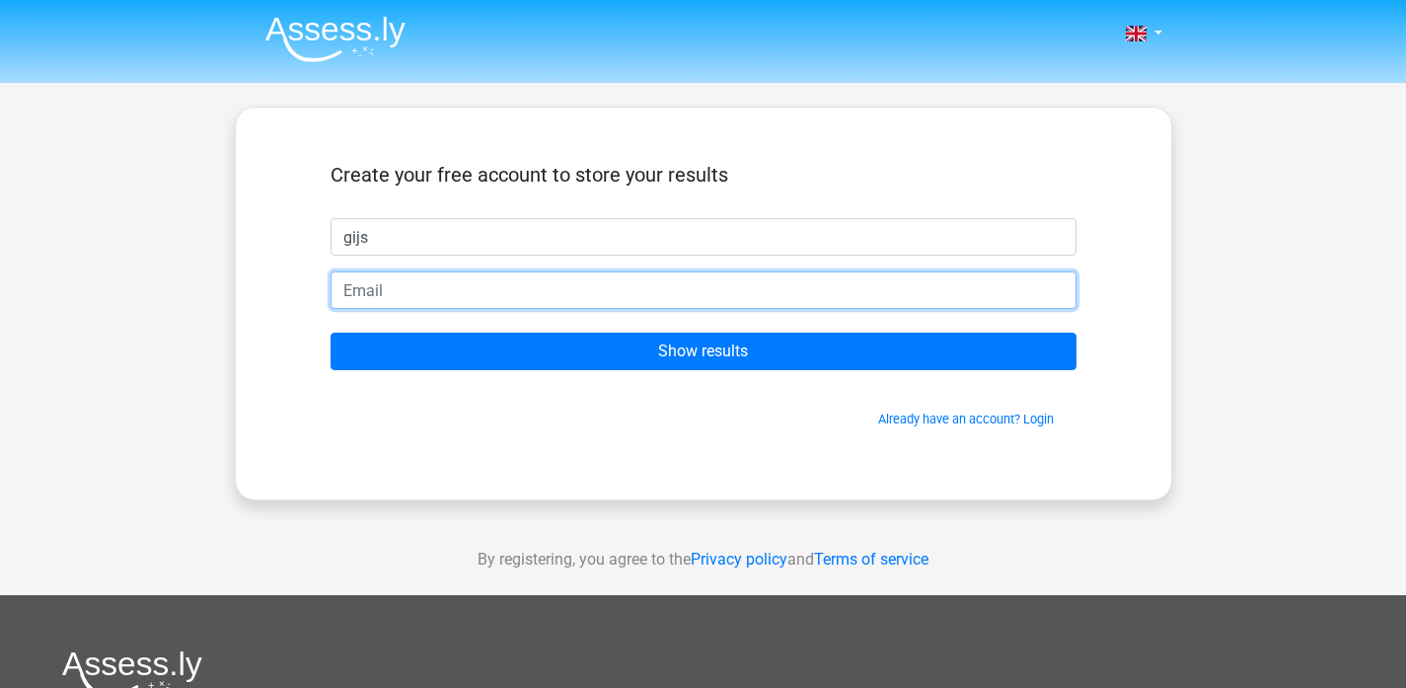
click at [360, 287] on input "email" at bounding box center [704, 290] width 746 height 38
type input "g"
click at [385, 287] on input "email" at bounding box center [704, 290] width 746 height 38
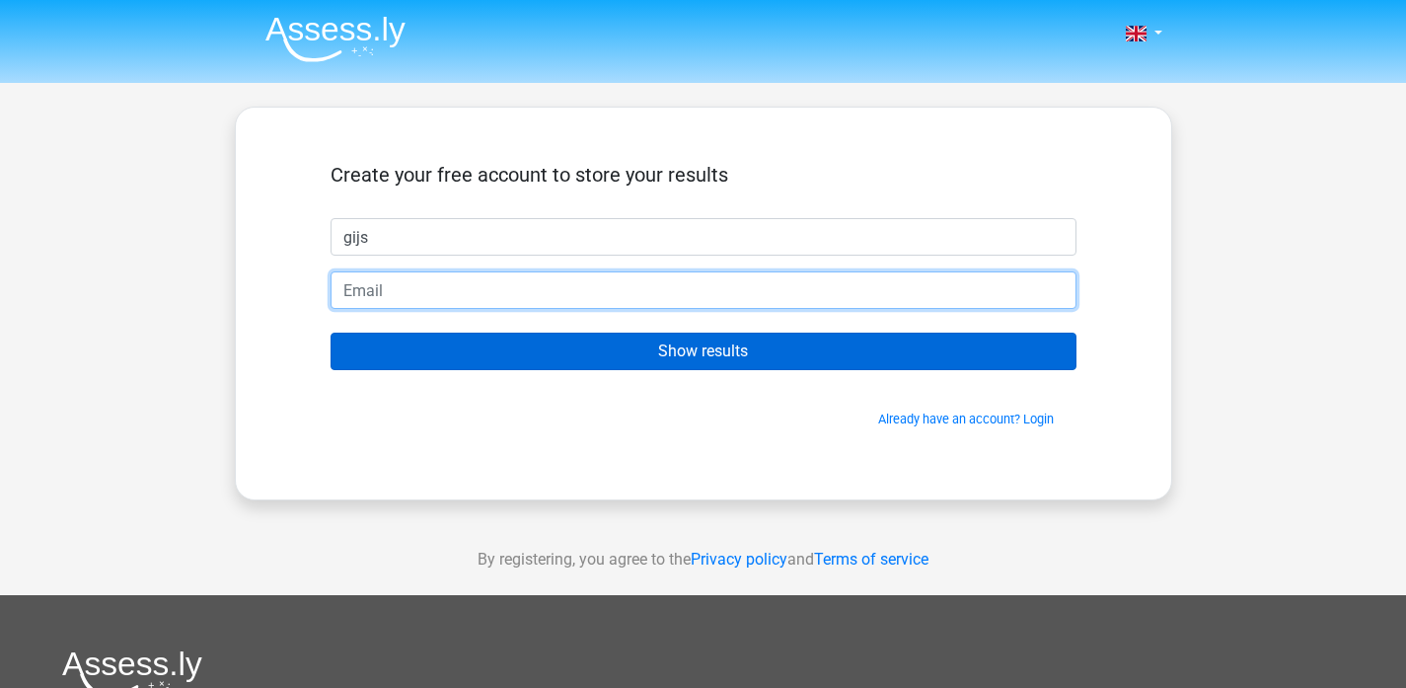
type input "[EMAIL_ADDRESS][DOMAIN_NAME]"
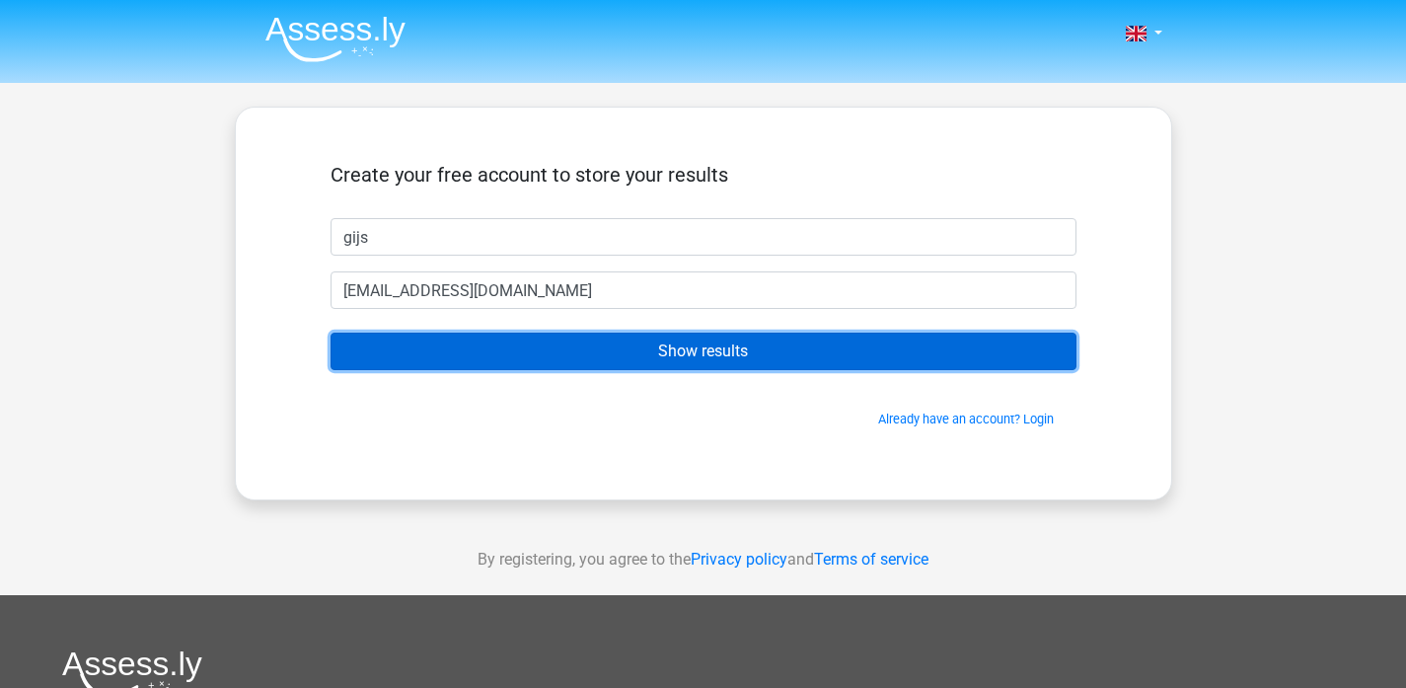
click at [569, 360] on input "Show results" at bounding box center [704, 352] width 746 height 38
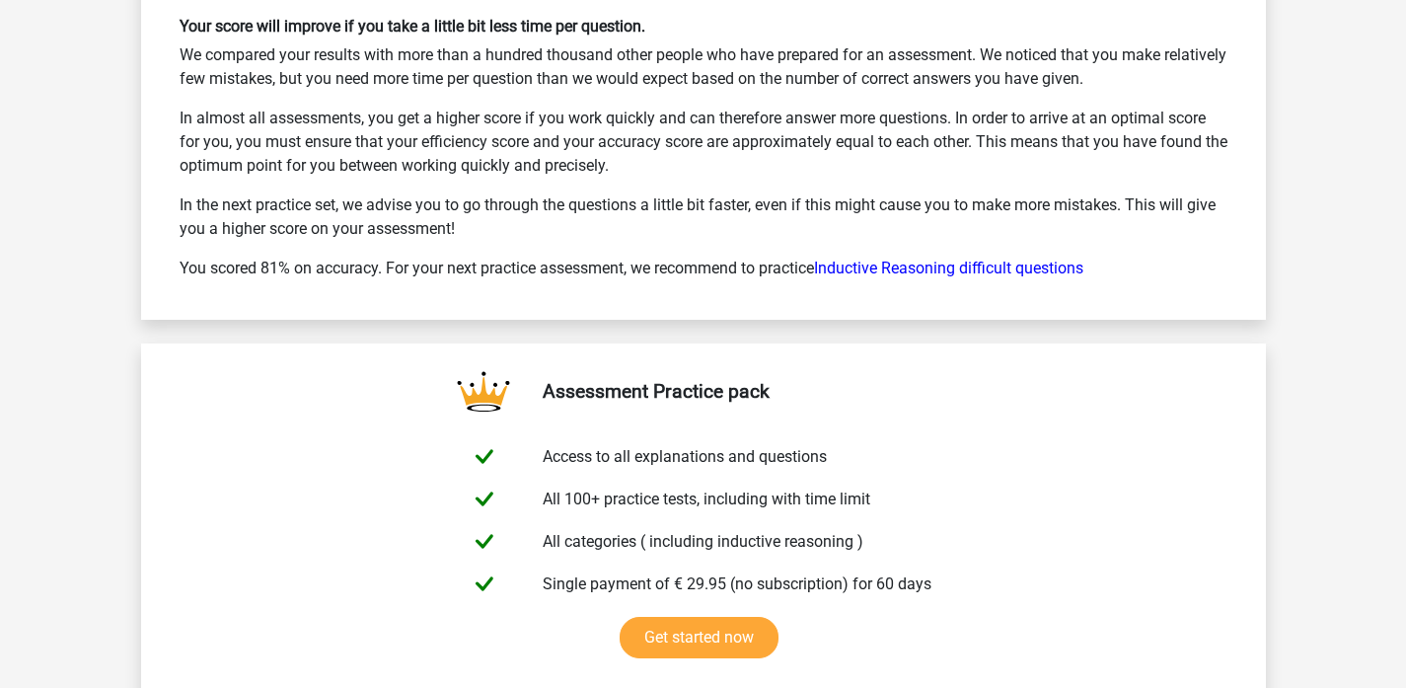
scroll to position [2665, 0]
